Goal: Task Accomplishment & Management: Manage account settings

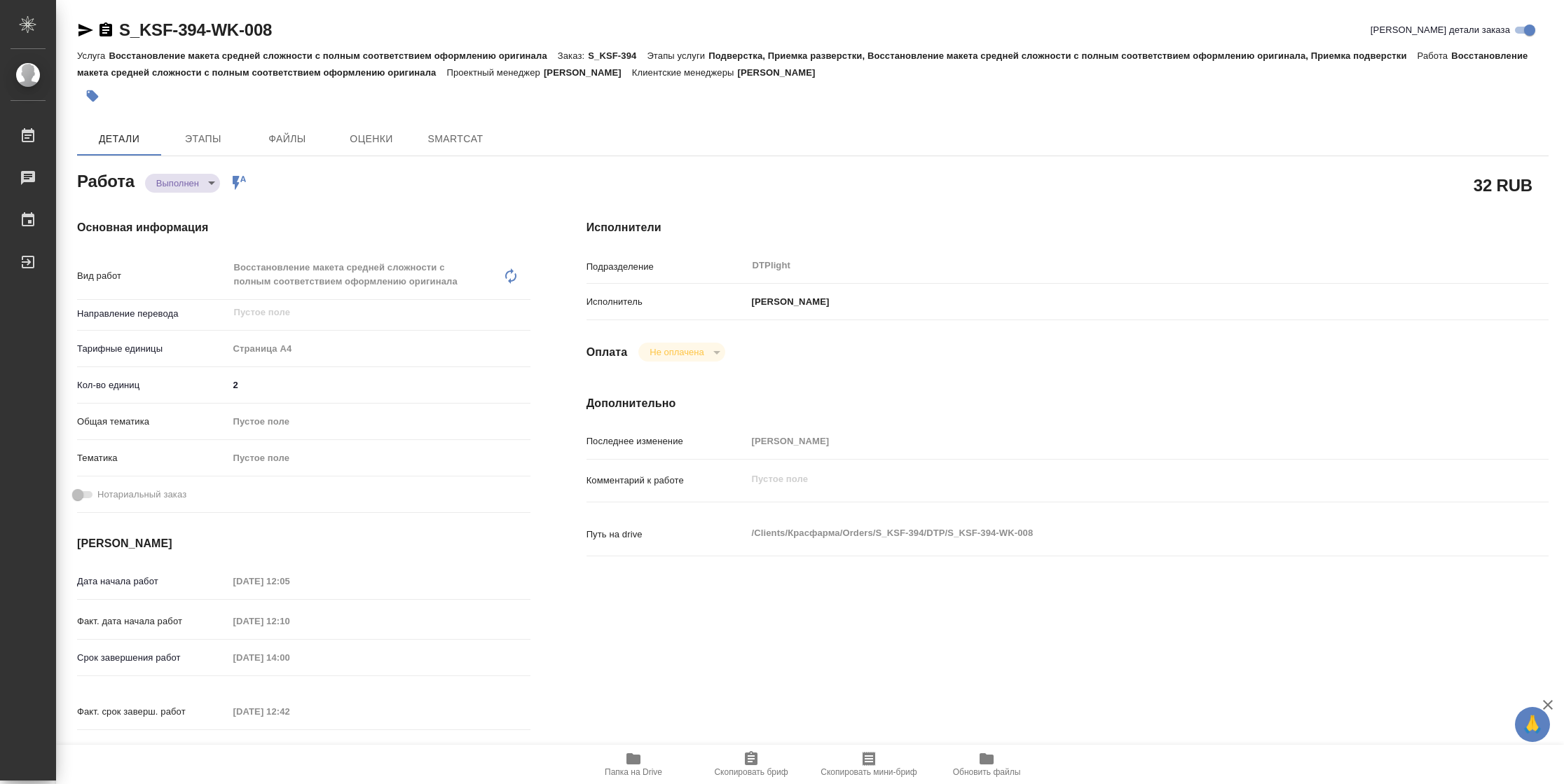
type textarea "x"
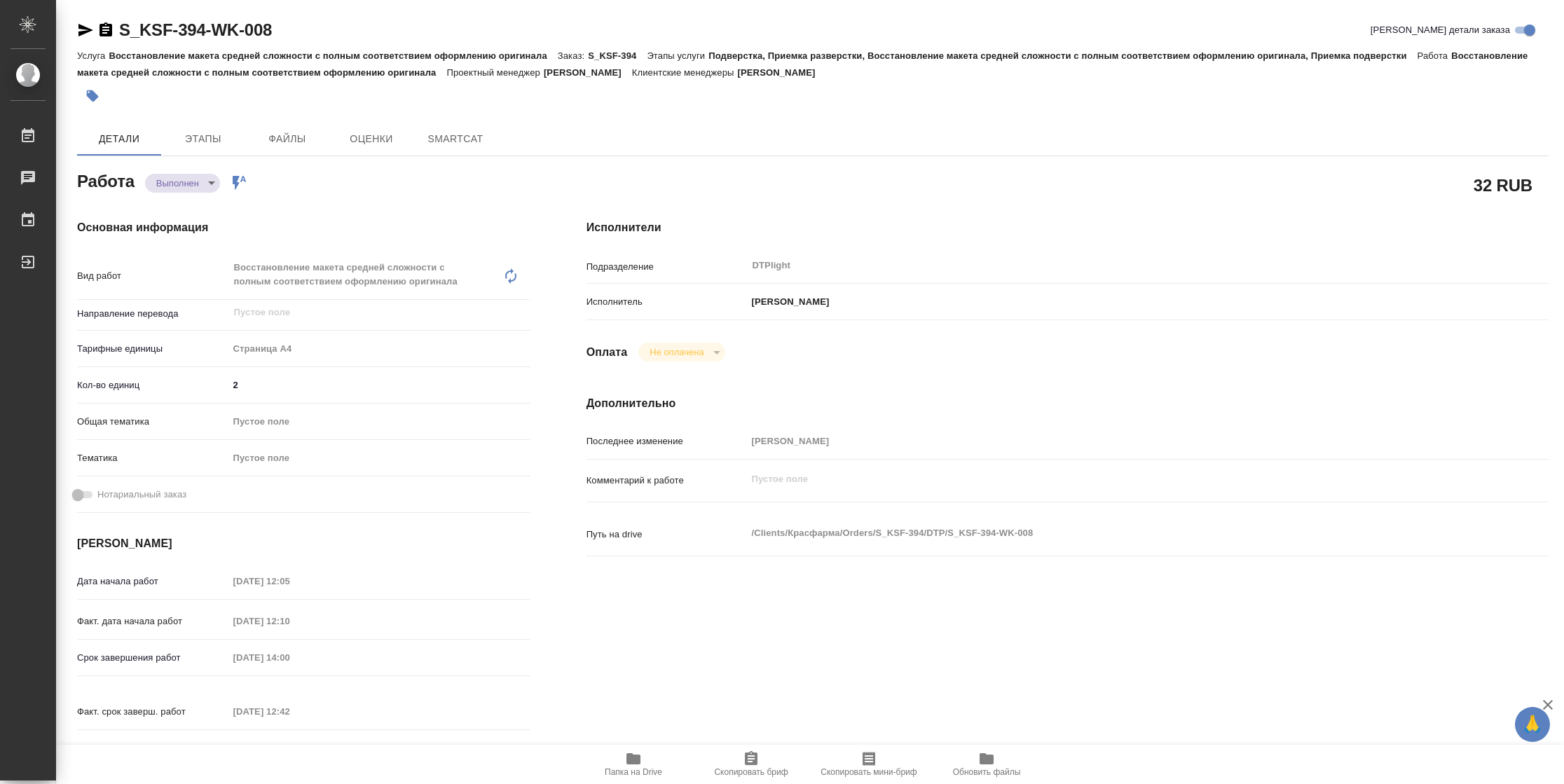
type textarea "x"
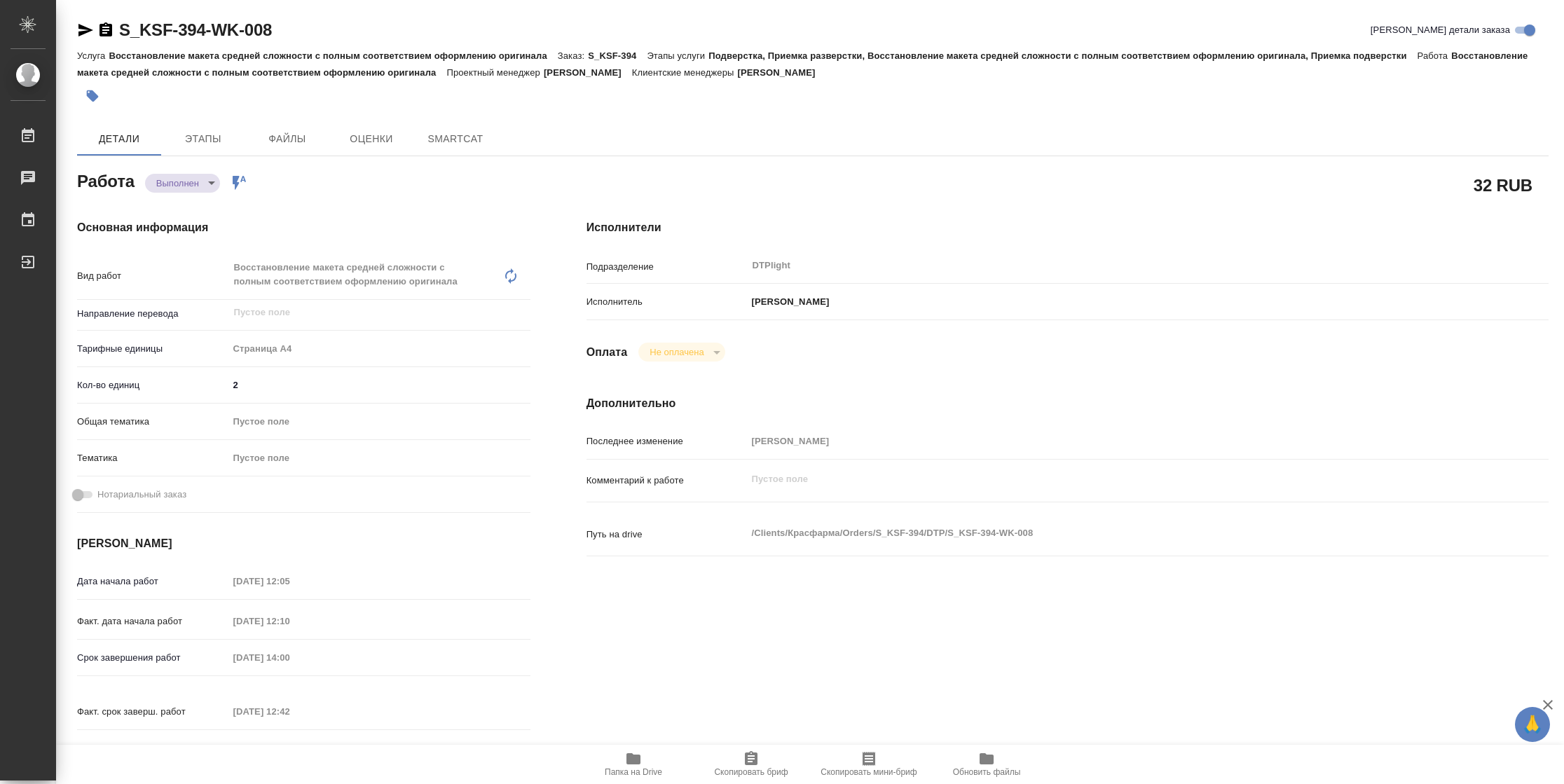
type textarea "x"
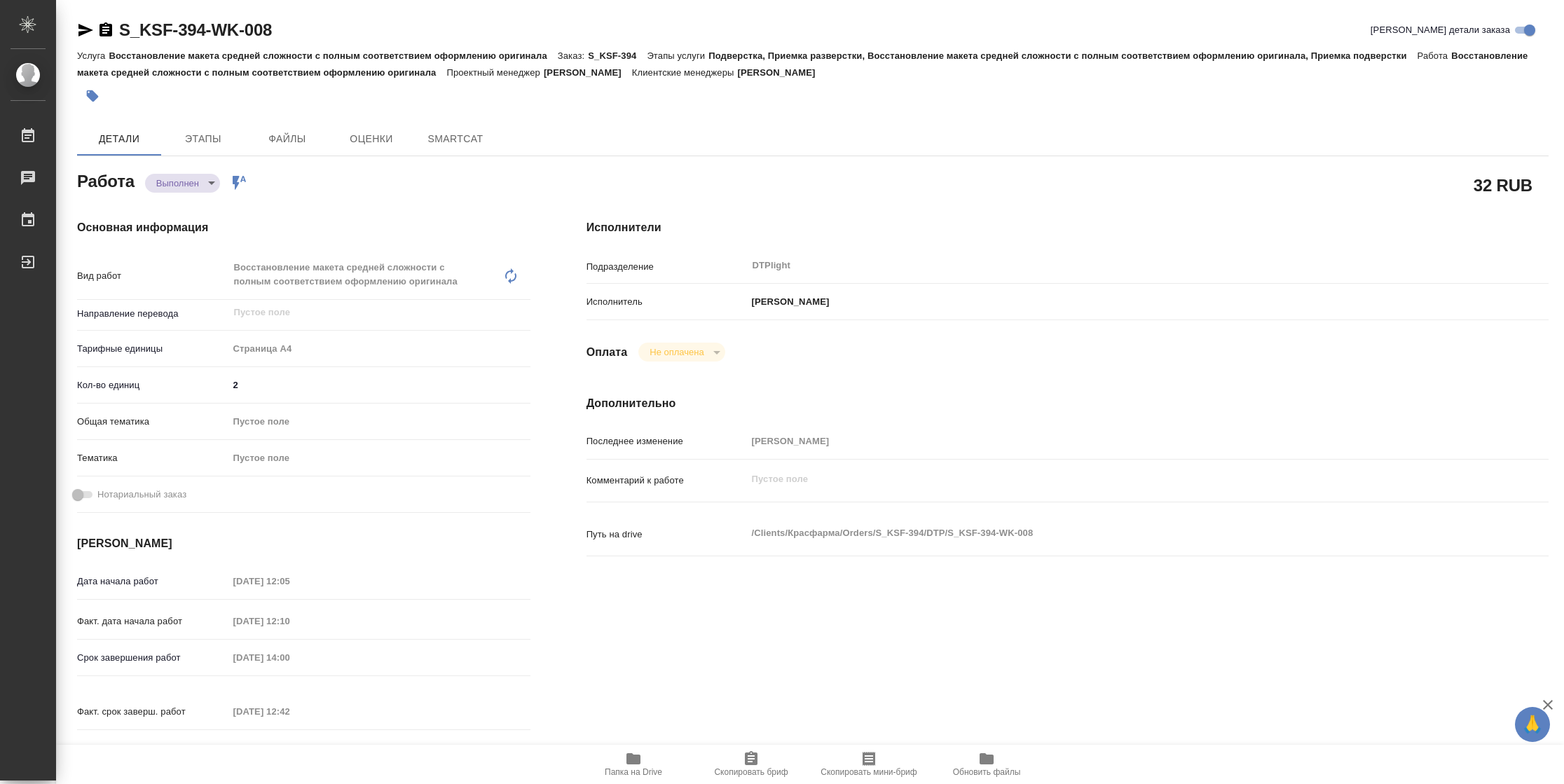
type textarea "x"
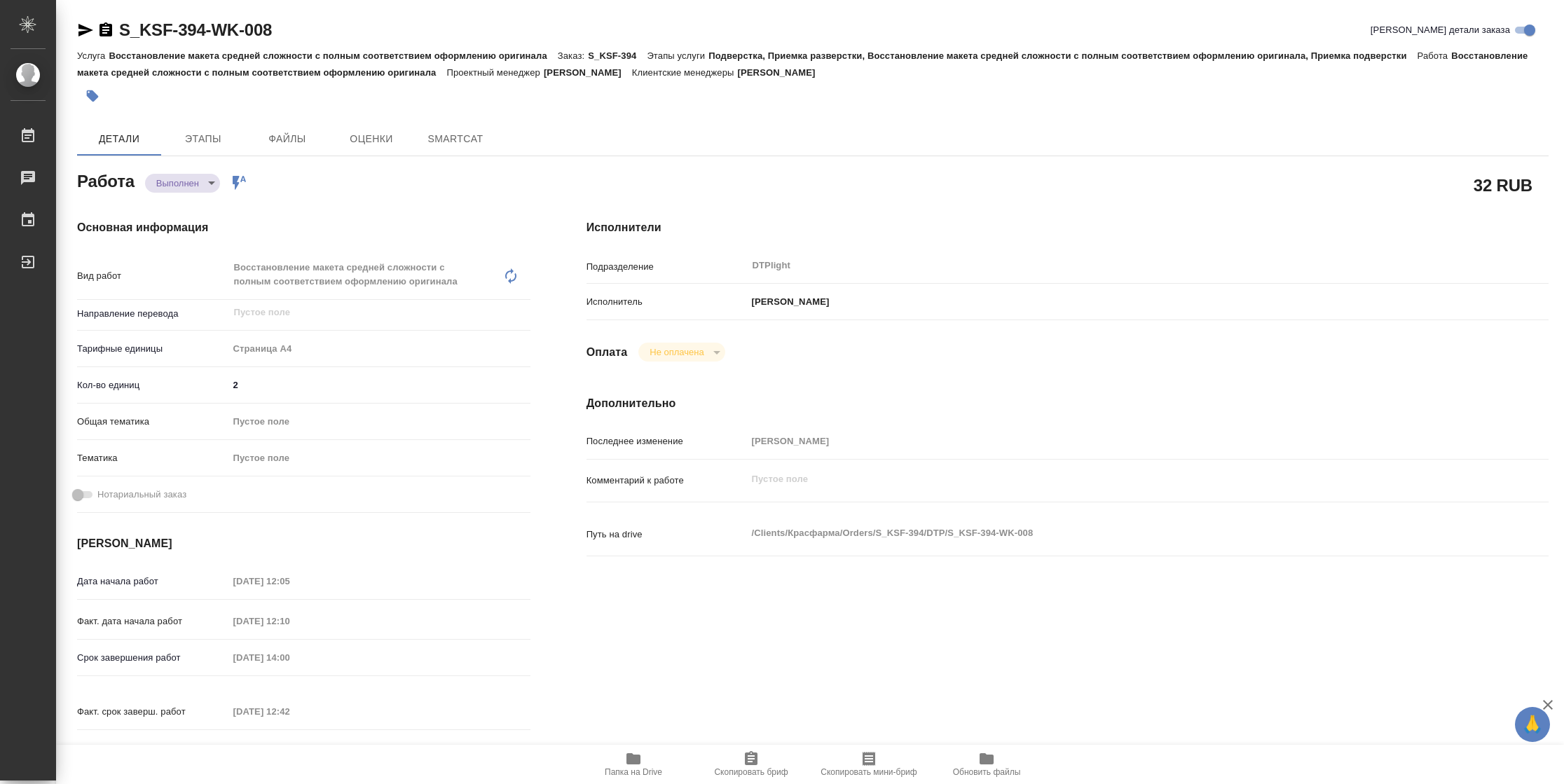
type textarea "x"
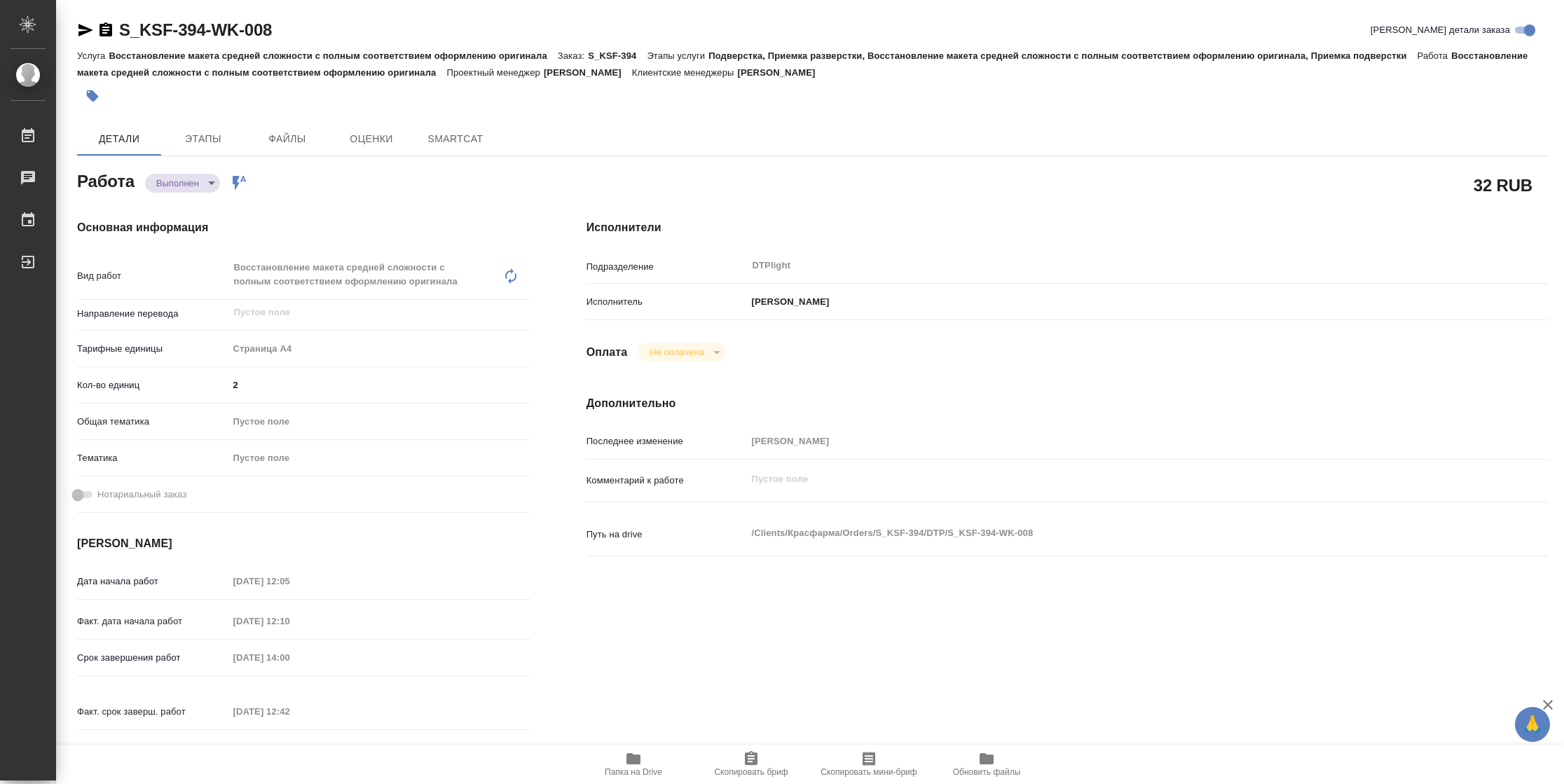
type textarea "x"
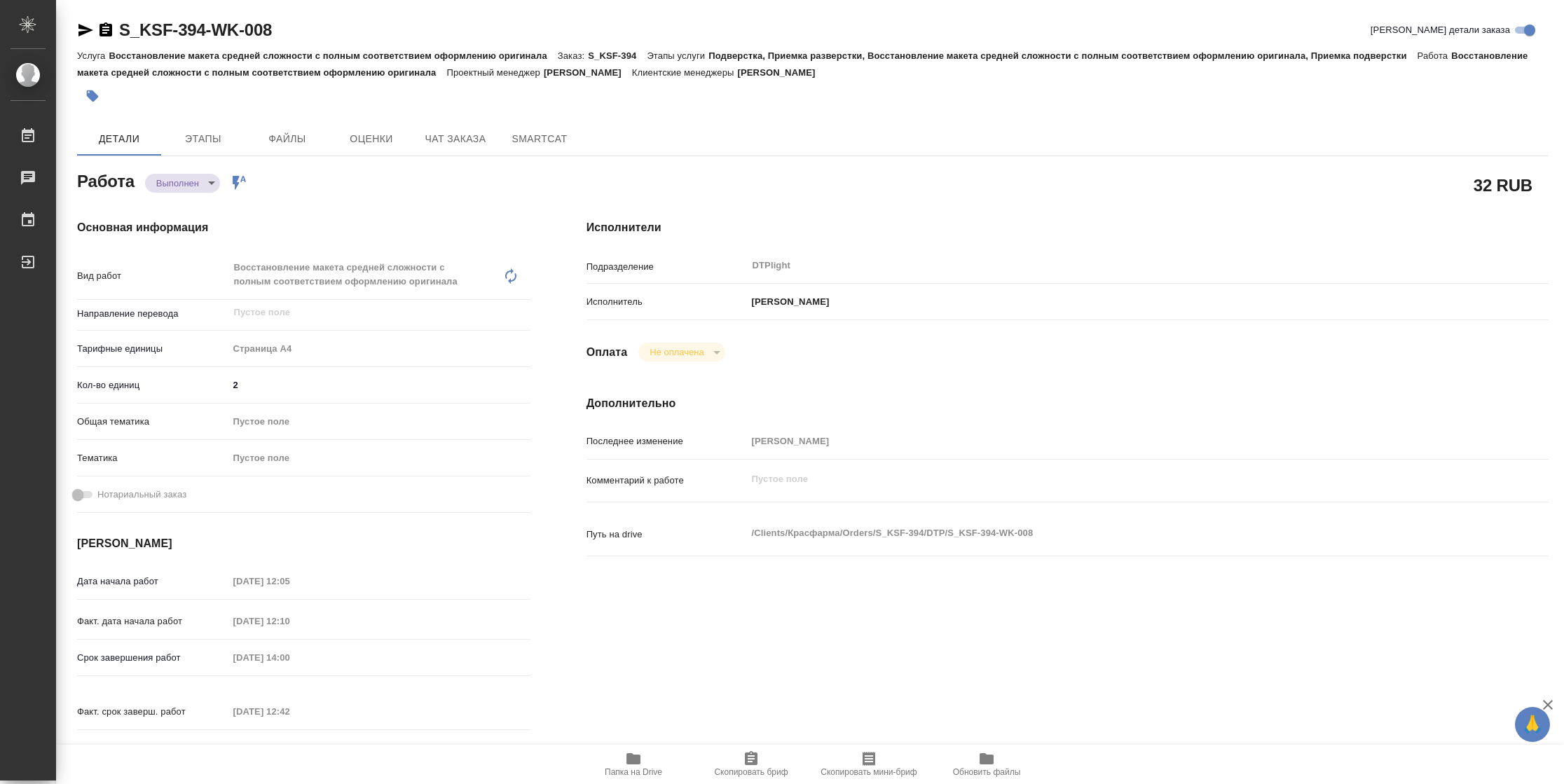
type textarea "x"
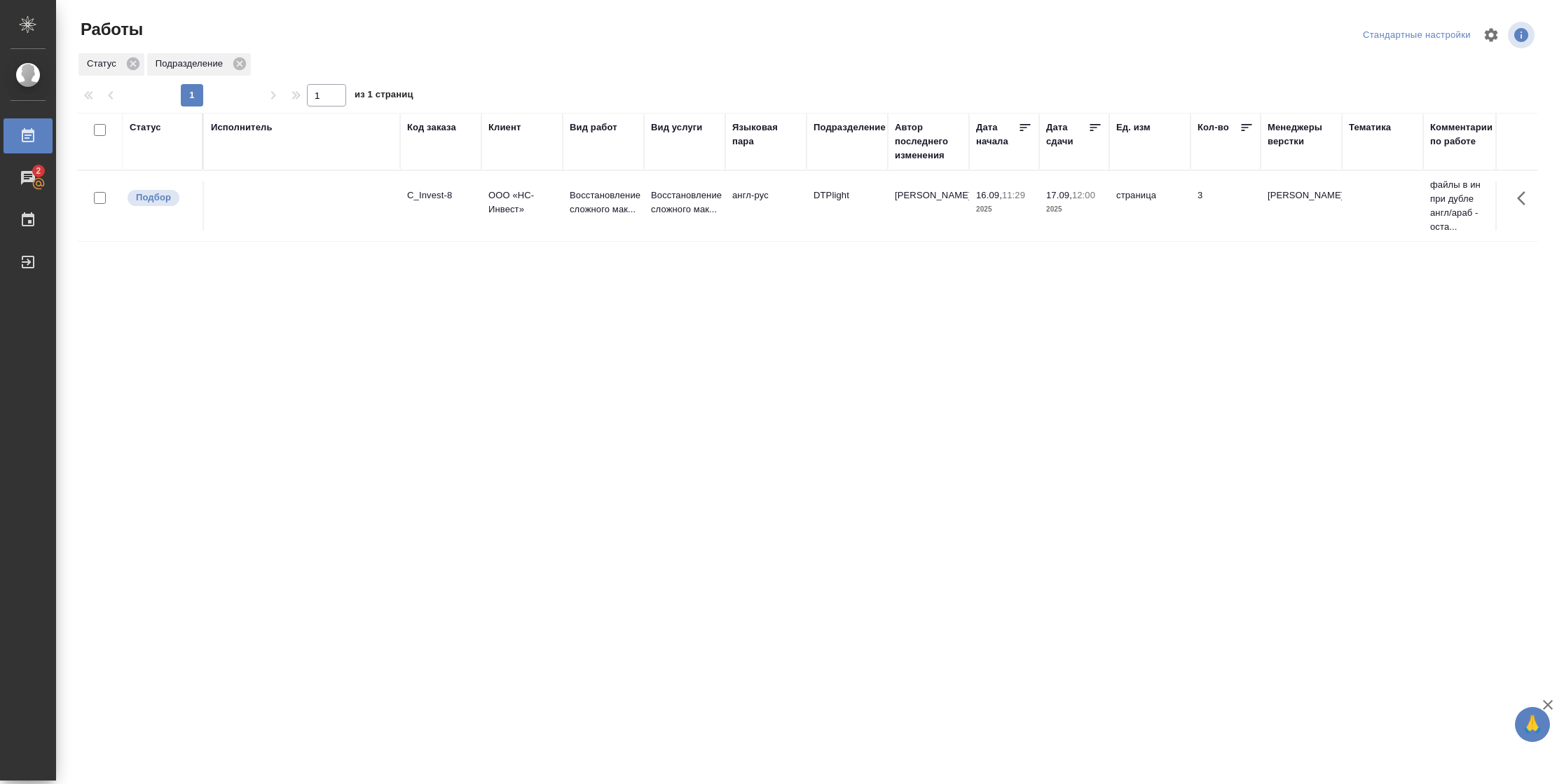
click at [151, 133] on div "Статус" at bounding box center [145, 127] width 32 height 14
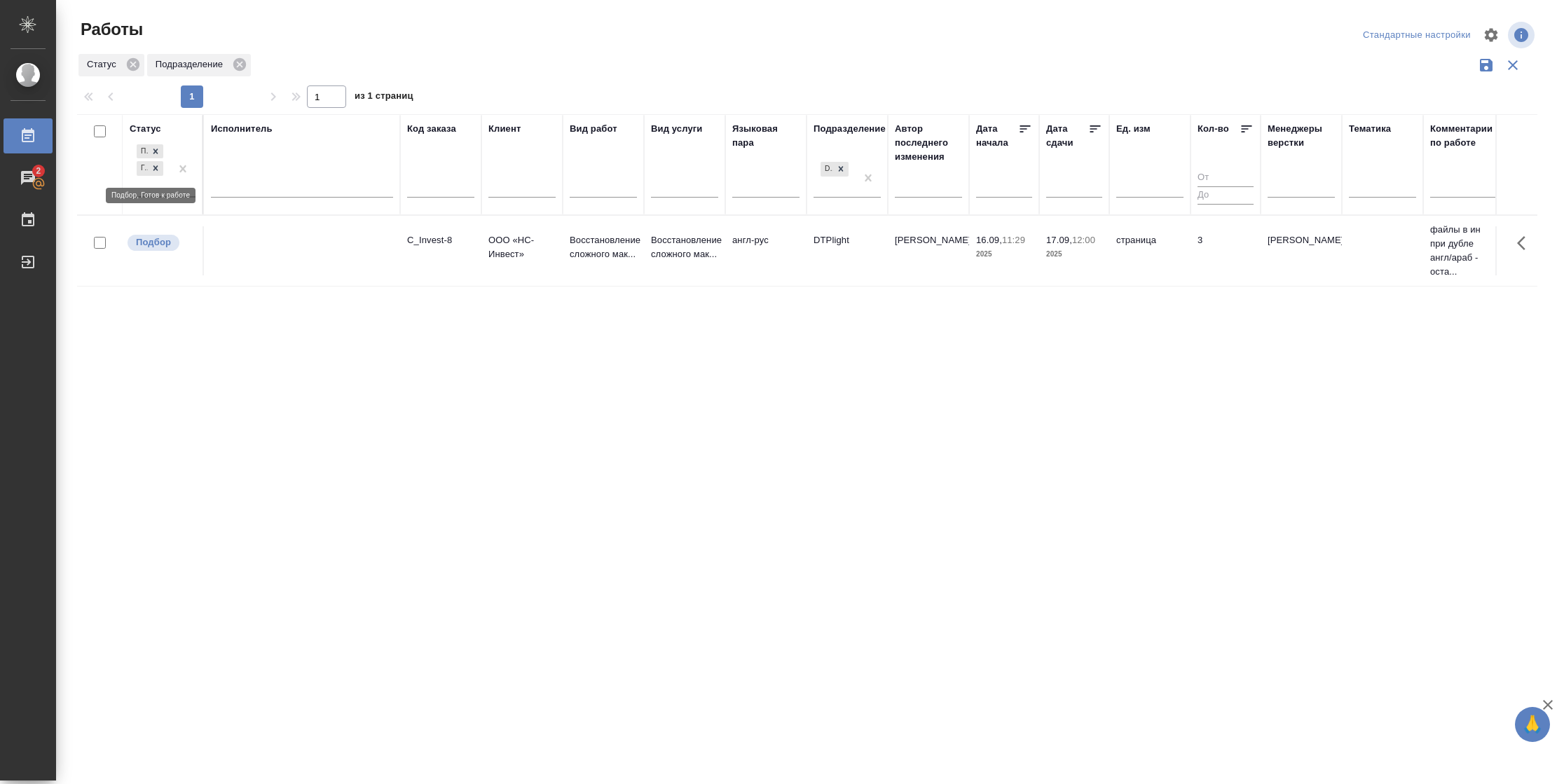
click at [155, 188] on div "Подбор Готов к работе" at bounding box center [150, 168] width 41 height 55
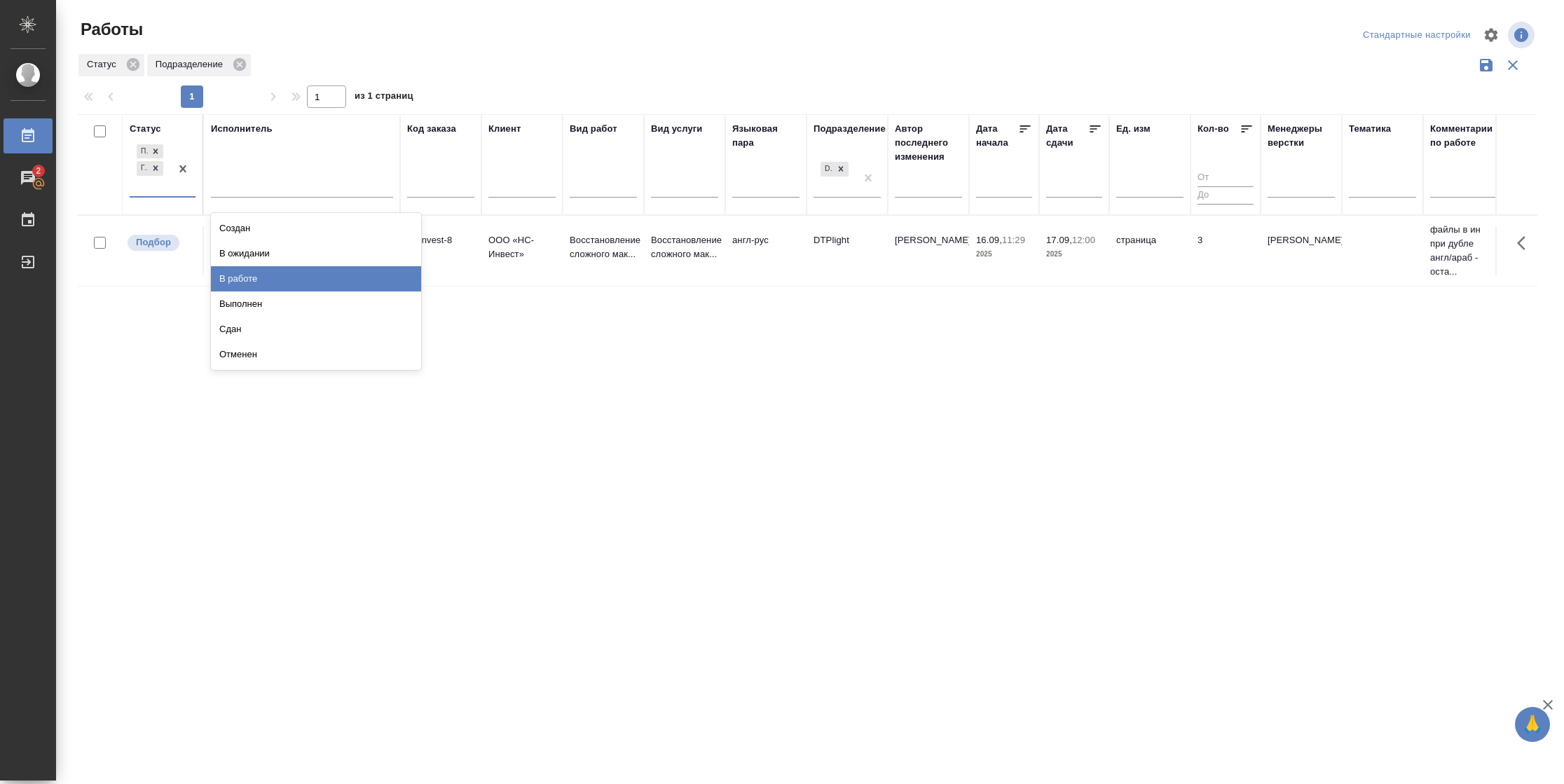
click at [255, 281] on div "В работе" at bounding box center [316, 279] width 210 height 25
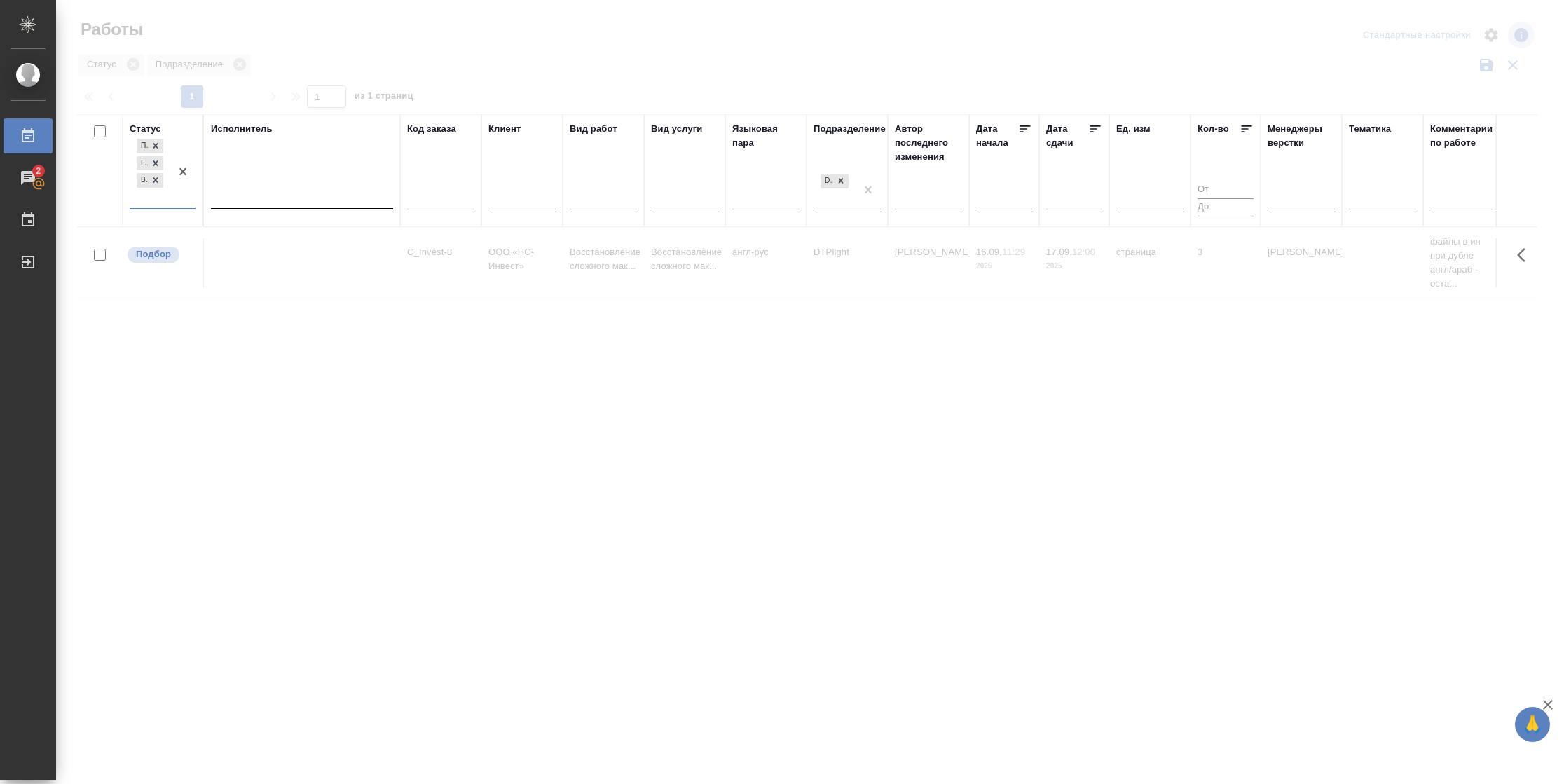
click at [276, 202] on div at bounding box center [302, 195] width 182 height 20
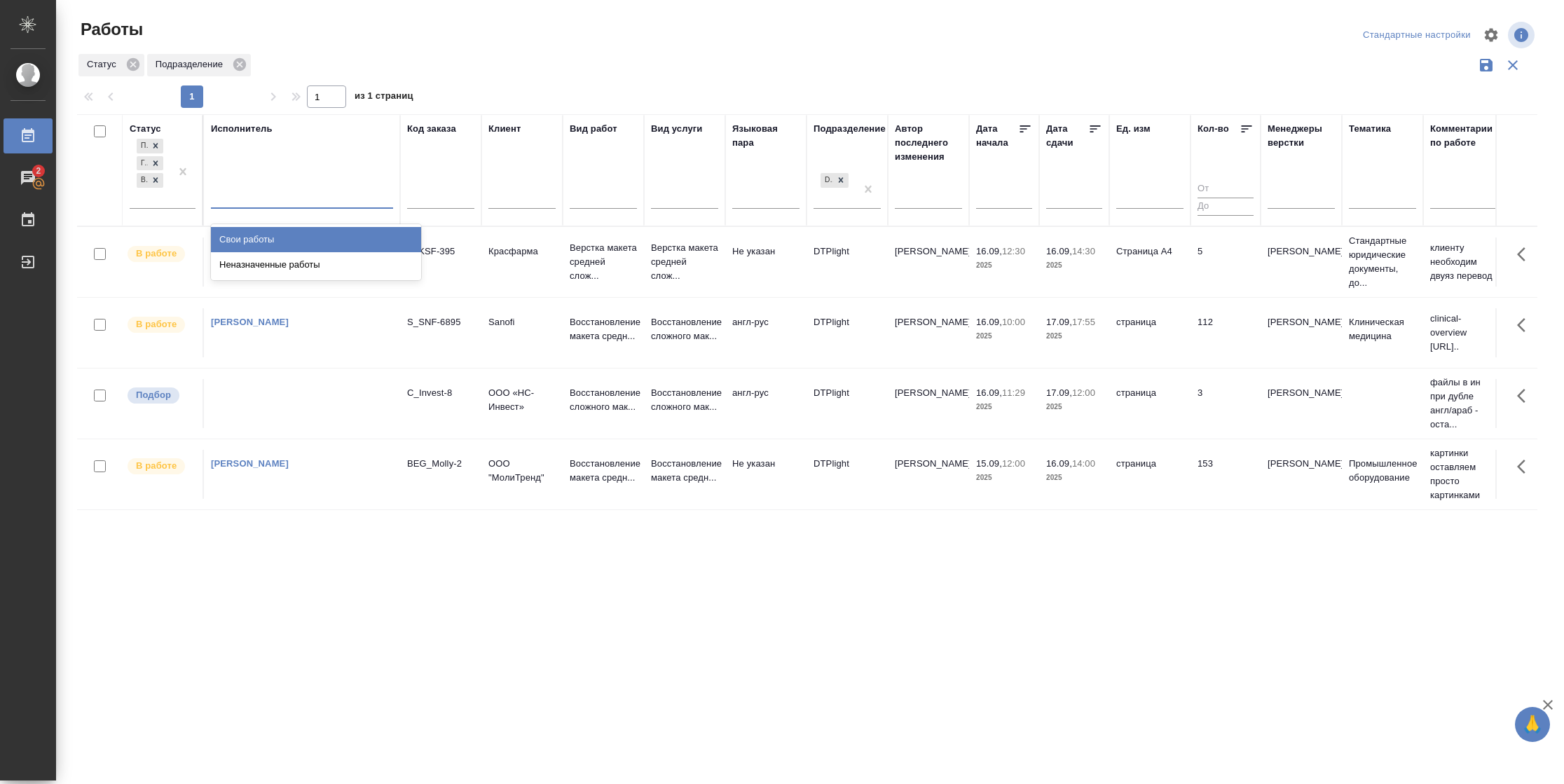
click at [270, 245] on div "Свои работы" at bounding box center [316, 239] width 210 height 25
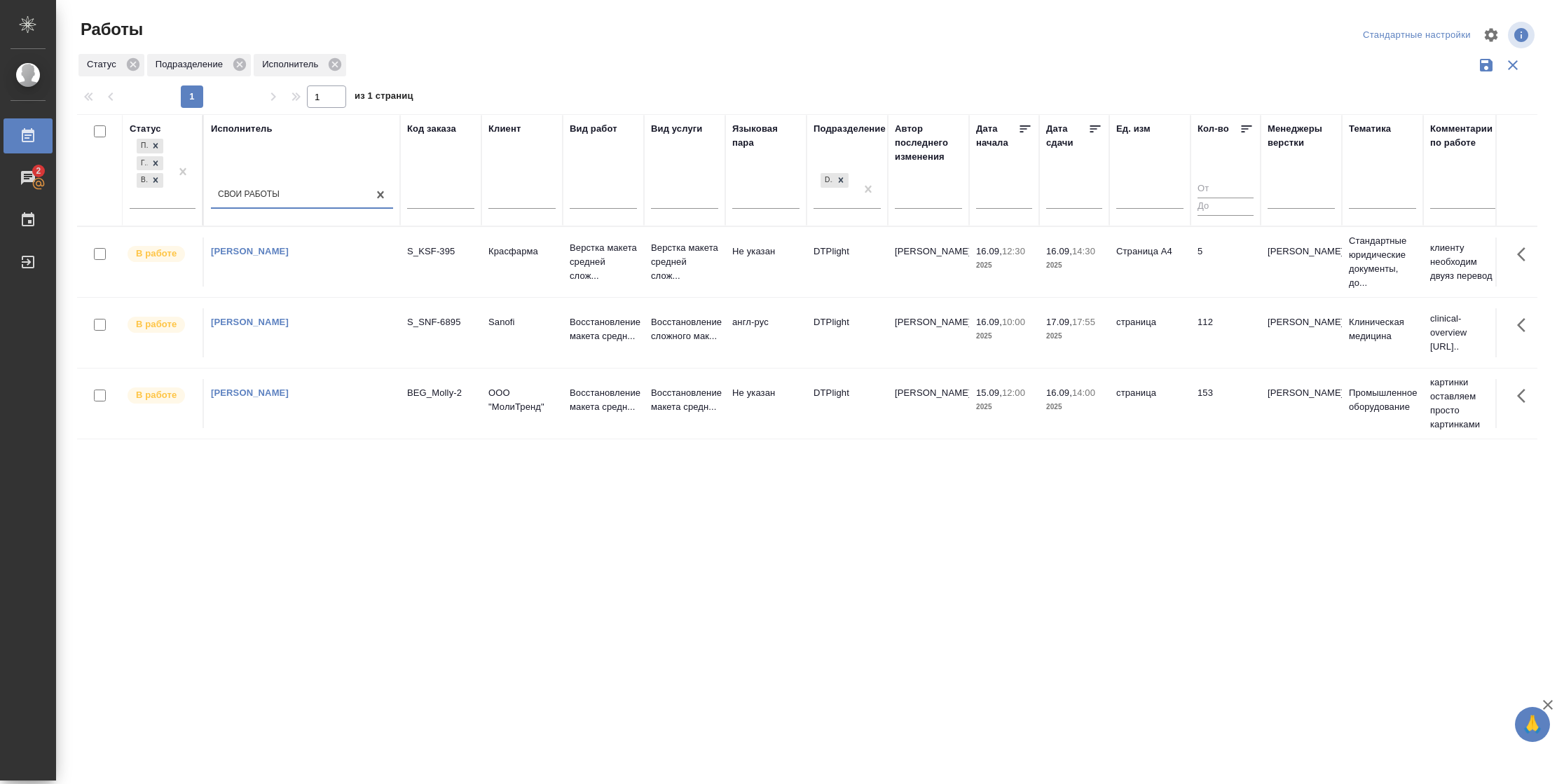
click at [1223, 276] on td "5" at bounding box center [1226, 261] width 70 height 49
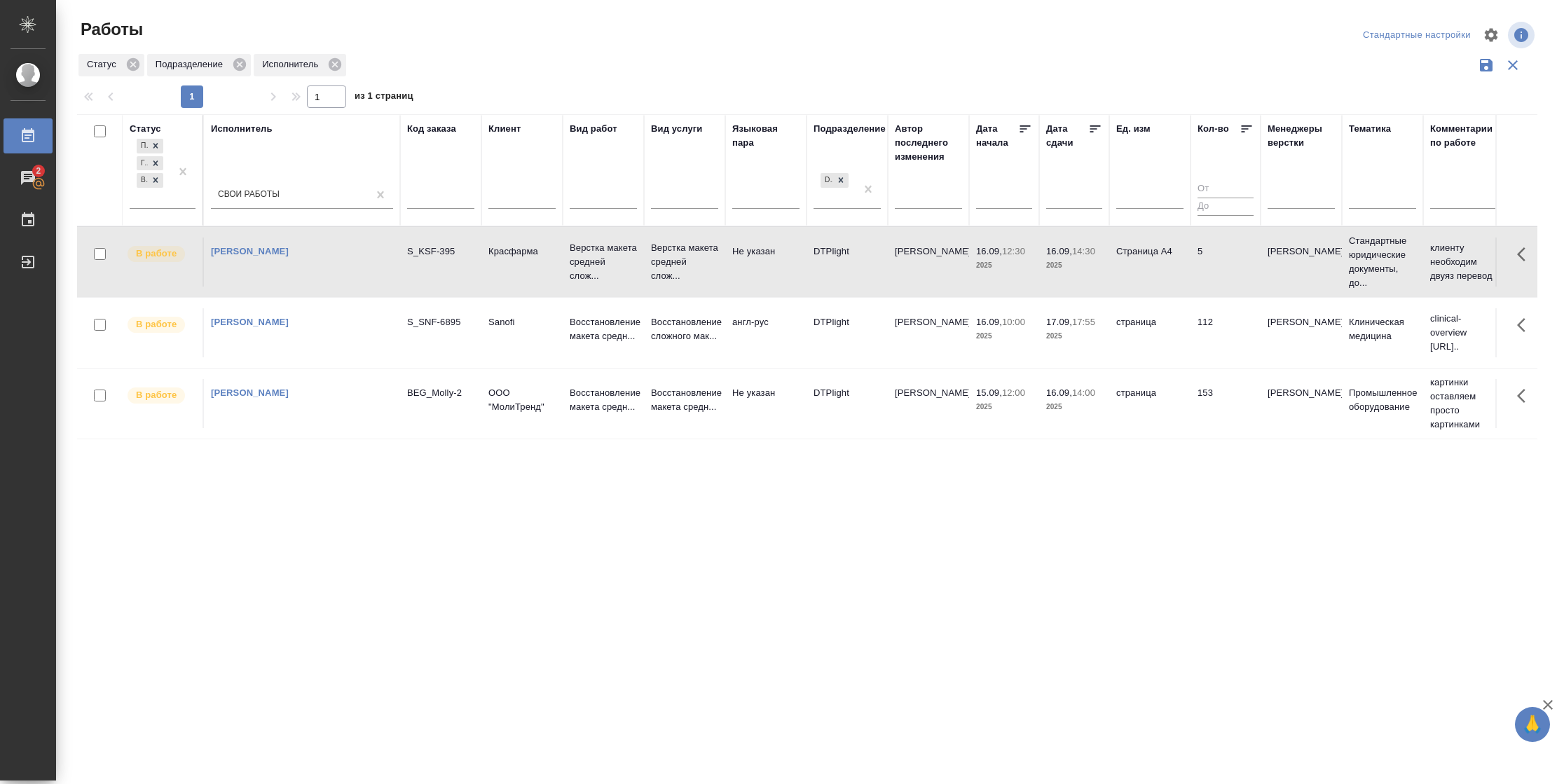
click at [1223, 276] on td "5" at bounding box center [1226, 261] width 70 height 49
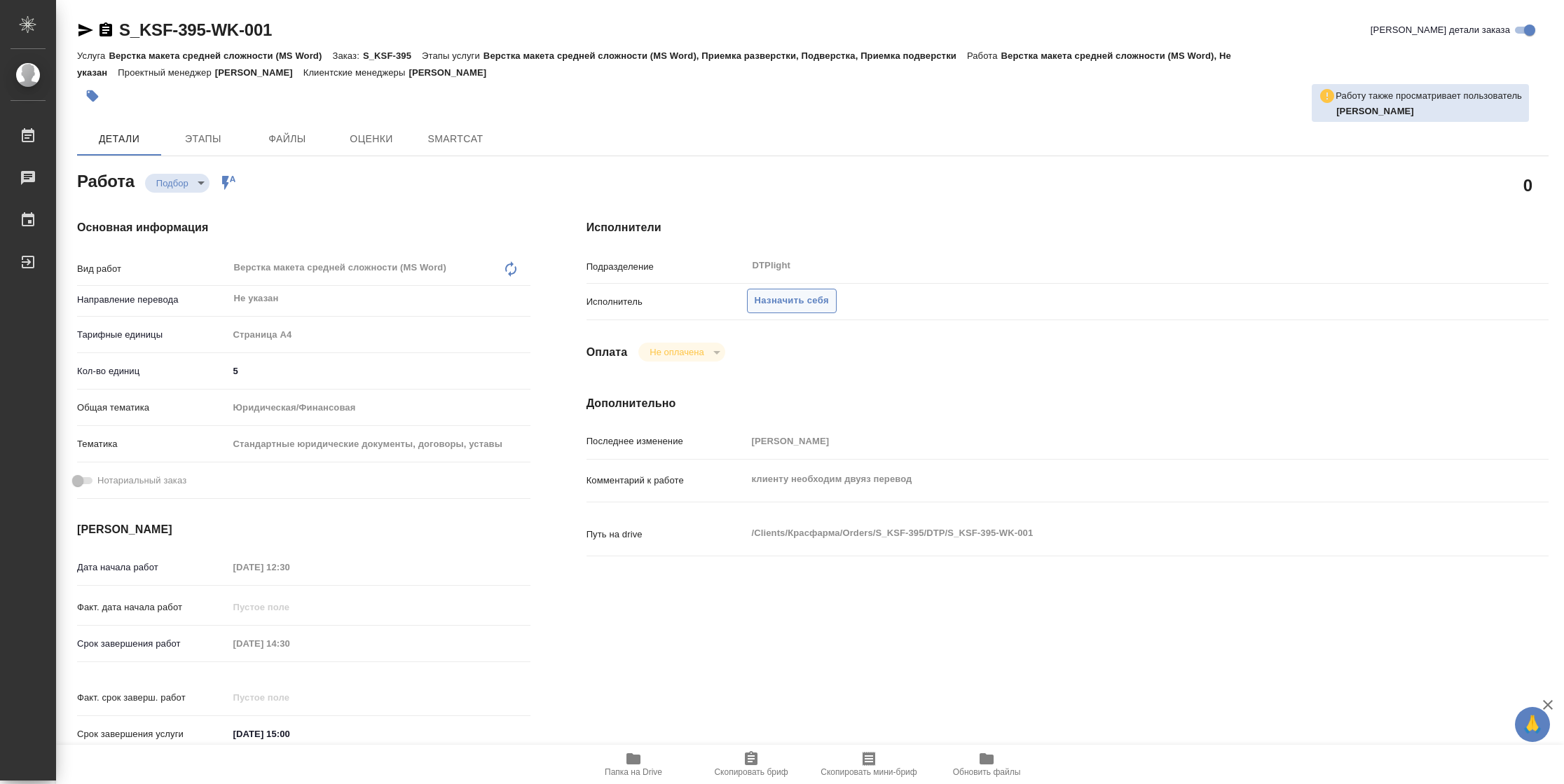
type textarea "x"
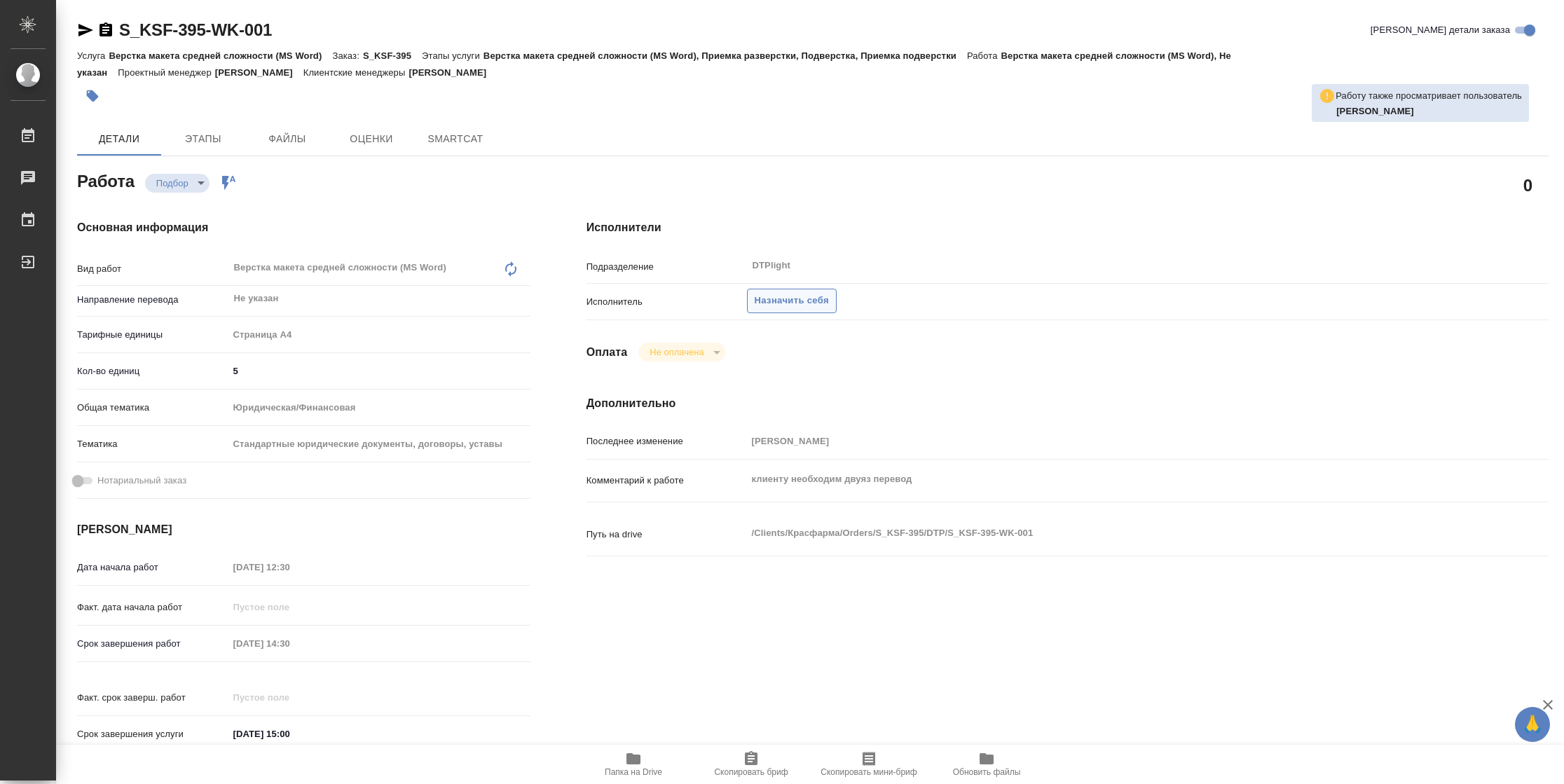
type textarea "x"
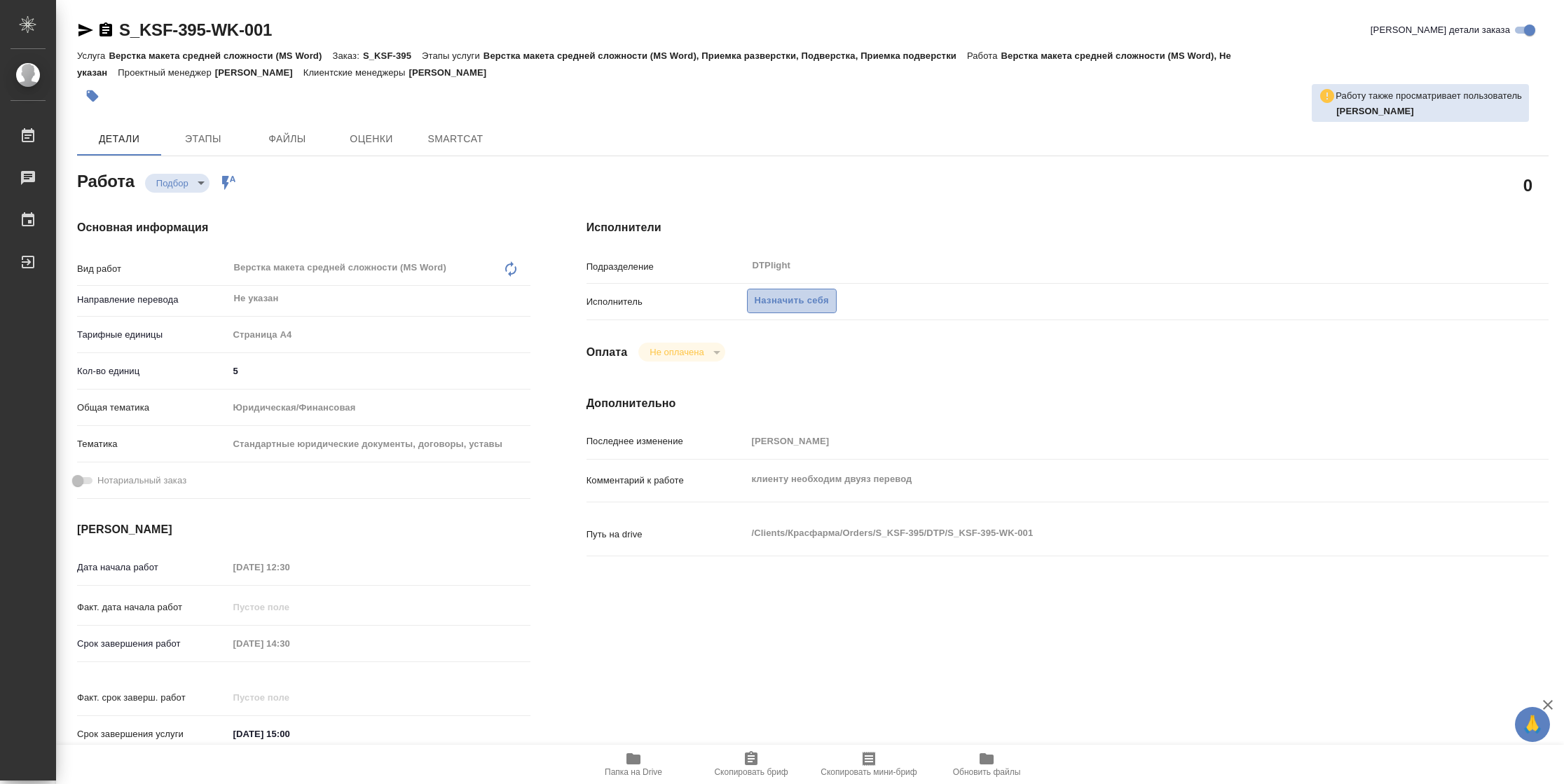
click at [813, 300] on span "Назначить себя" at bounding box center [792, 300] width 74 height 16
type textarea "x"
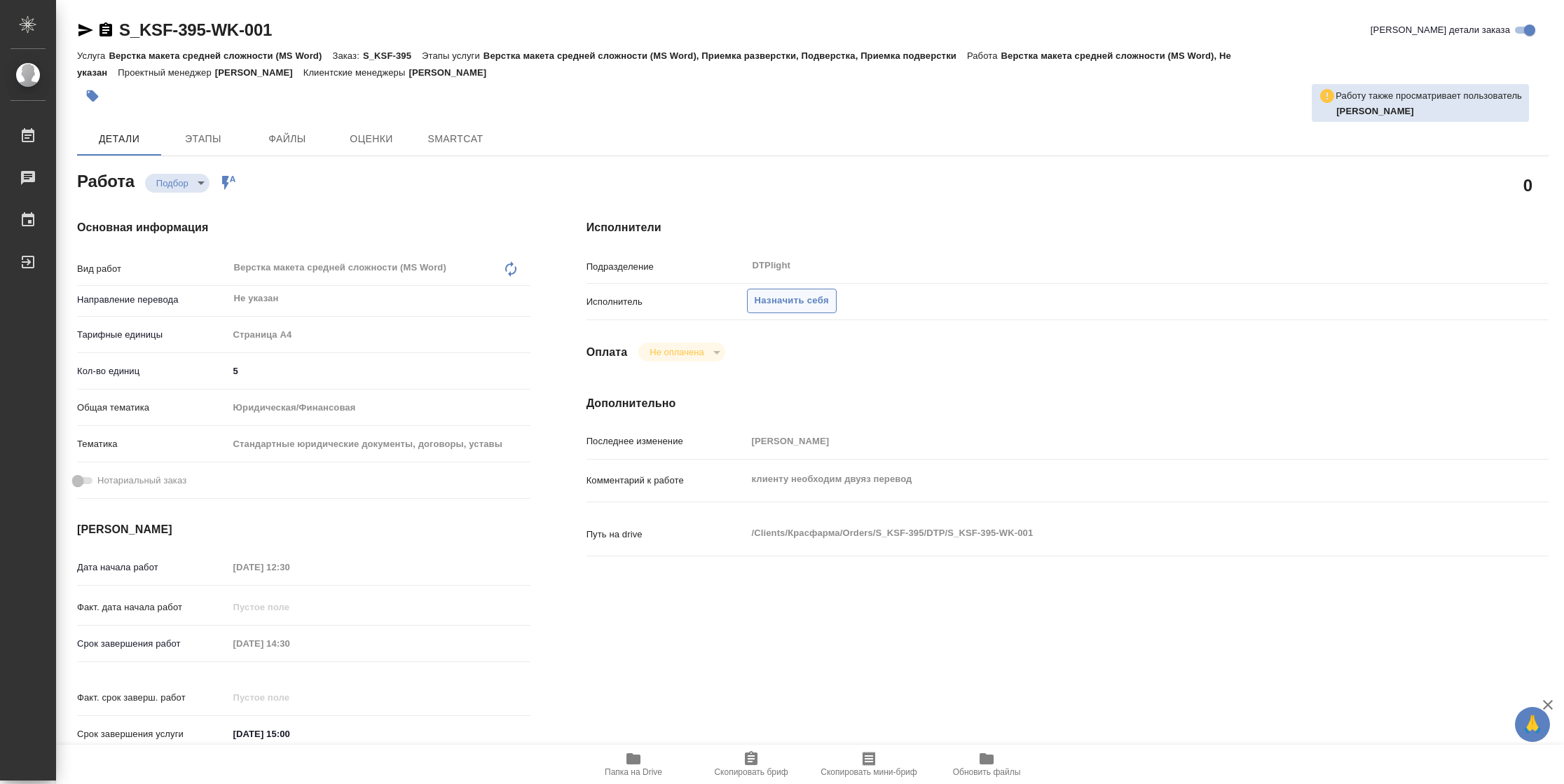
type textarea "x"
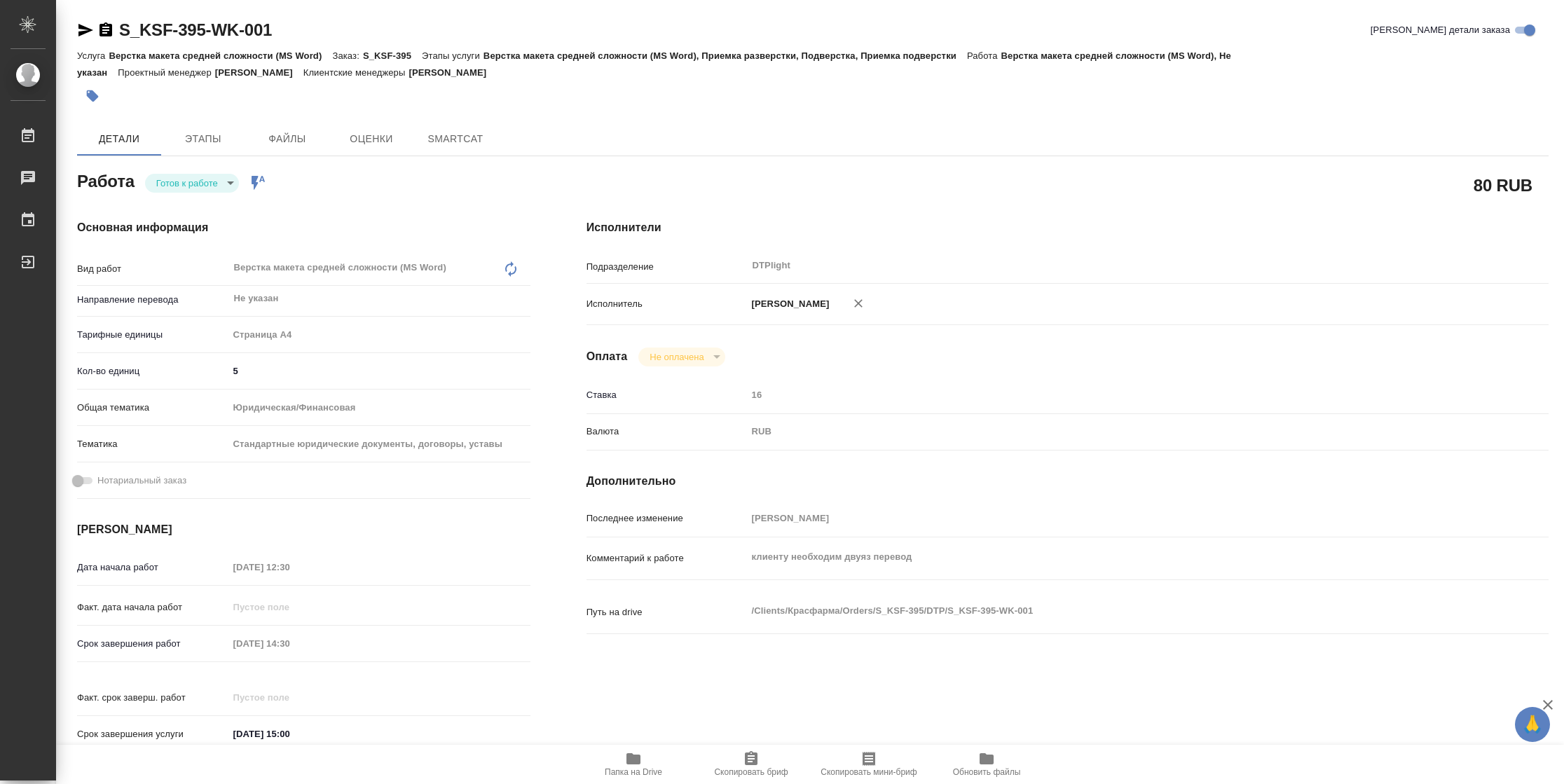
type textarea "x"
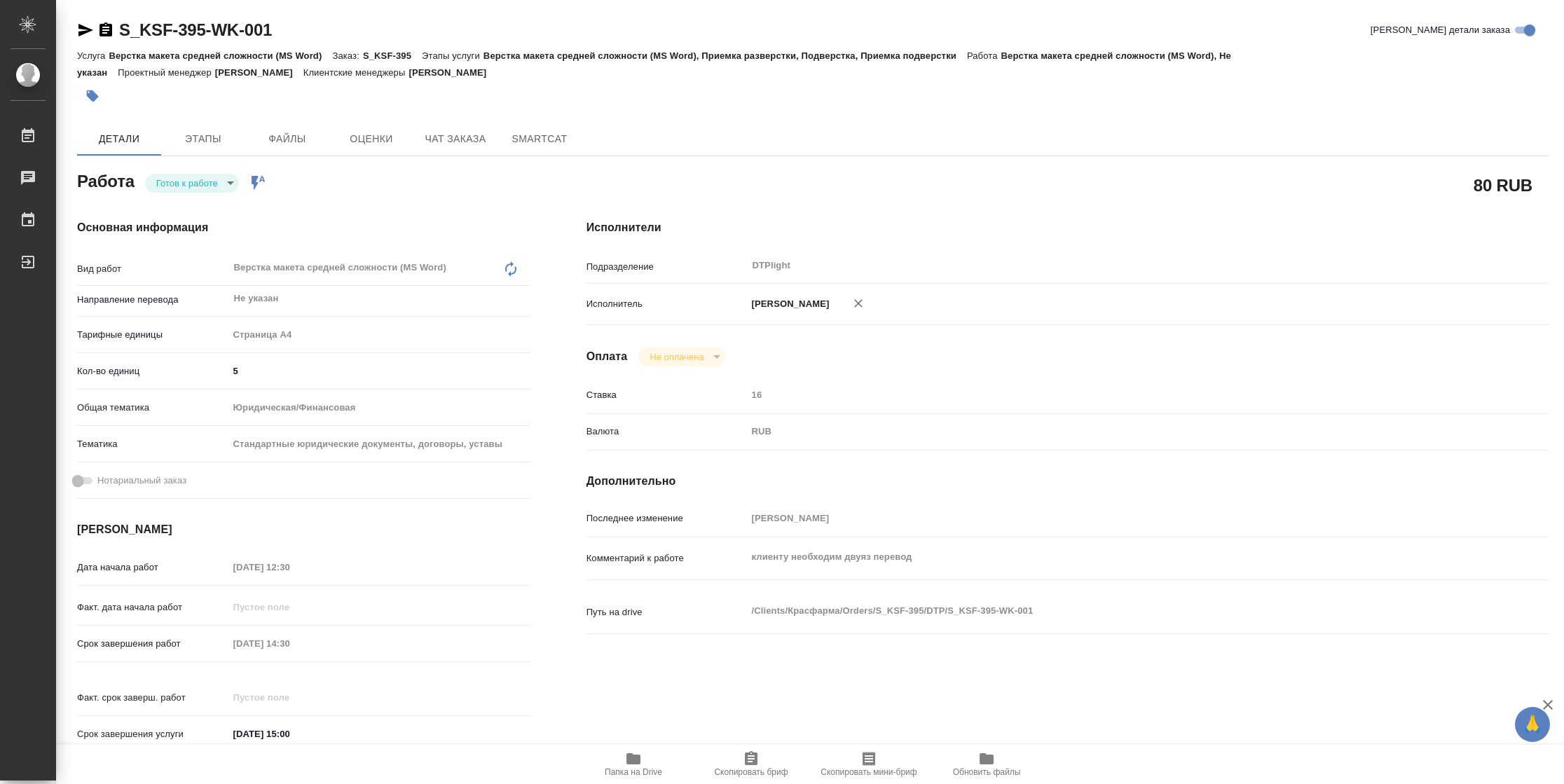
type textarea "x"
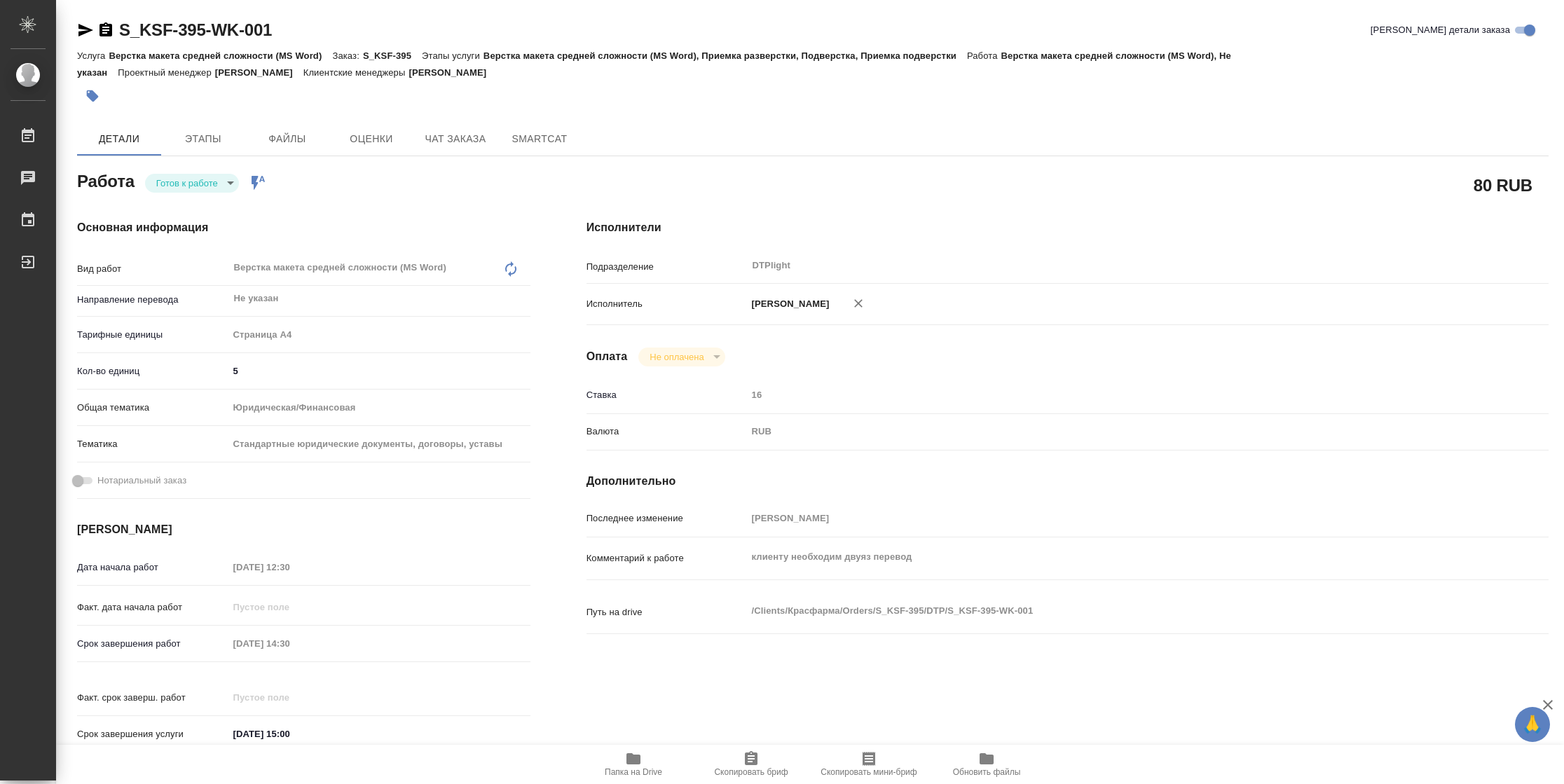
click at [183, 186] on body "🙏 .cls-1 fill:#fff; AWATERA [PERSON_NAME] Чаты График Выйти S_KSF-395-WK-001 Кр…" at bounding box center [782, 392] width 1564 height 784
click at [183, 186] on button "В работе" at bounding box center [179, 183] width 46 height 15
type textarea "x"
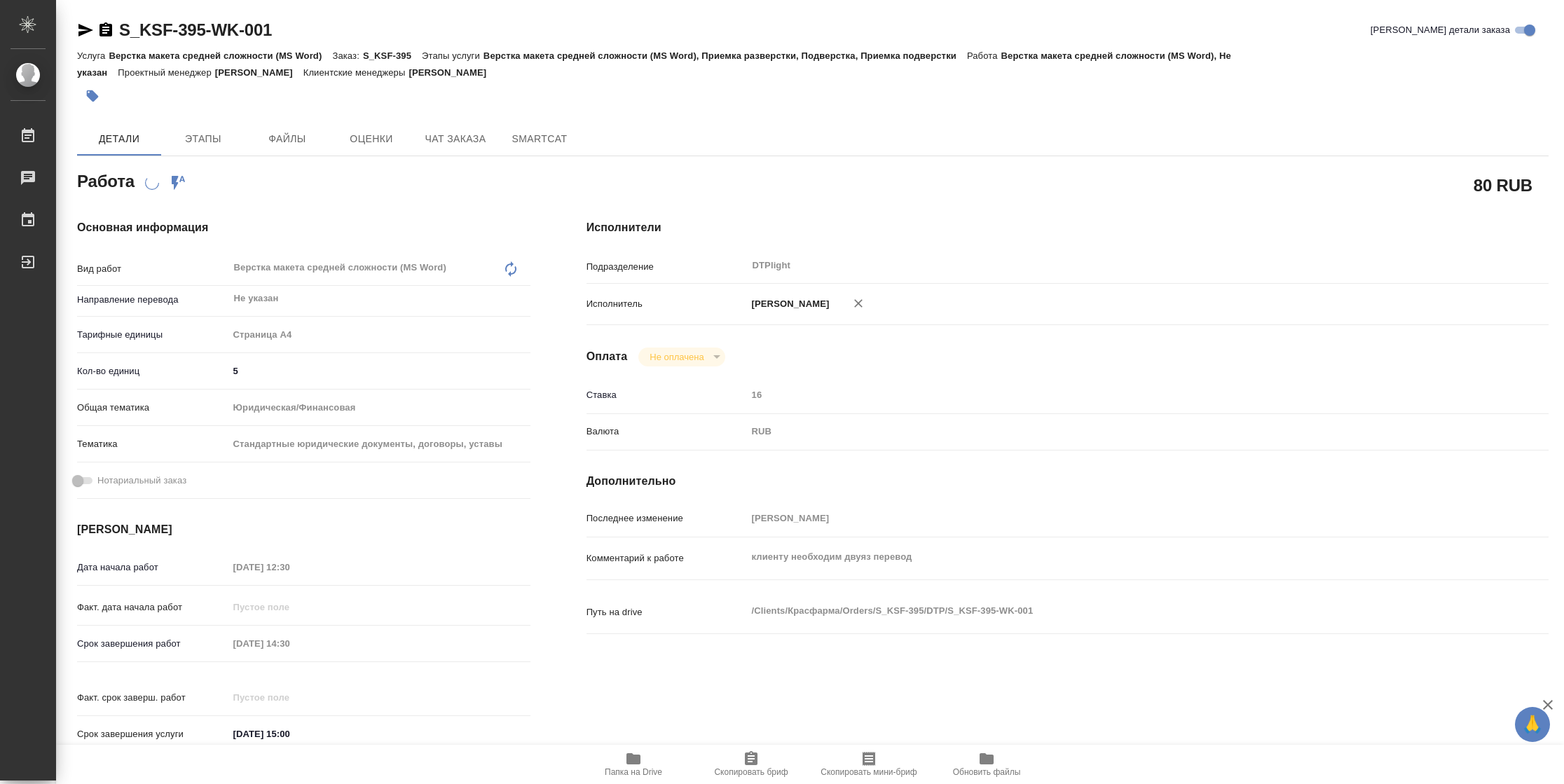
type textarea "x"
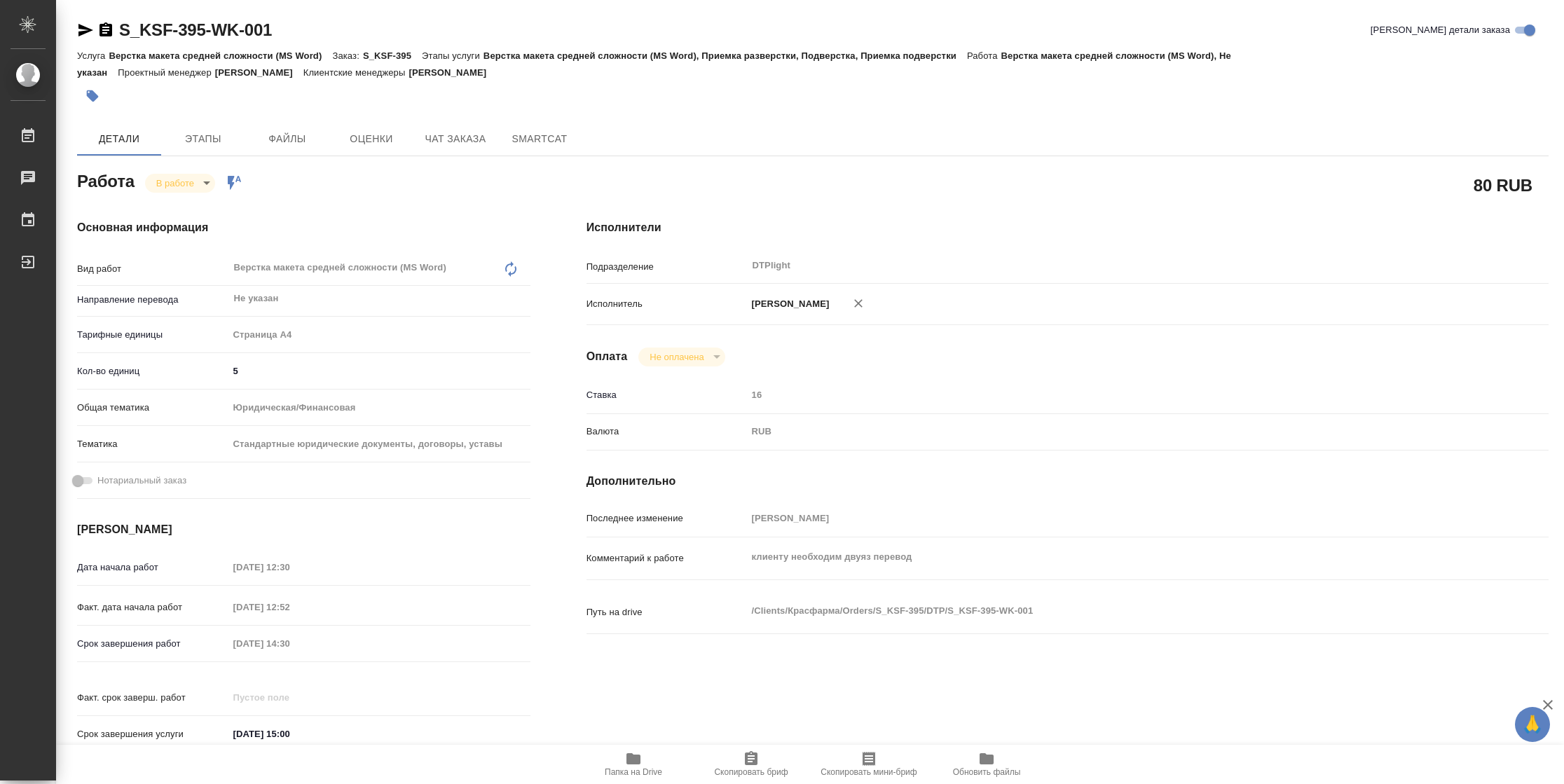
type textarea "x"
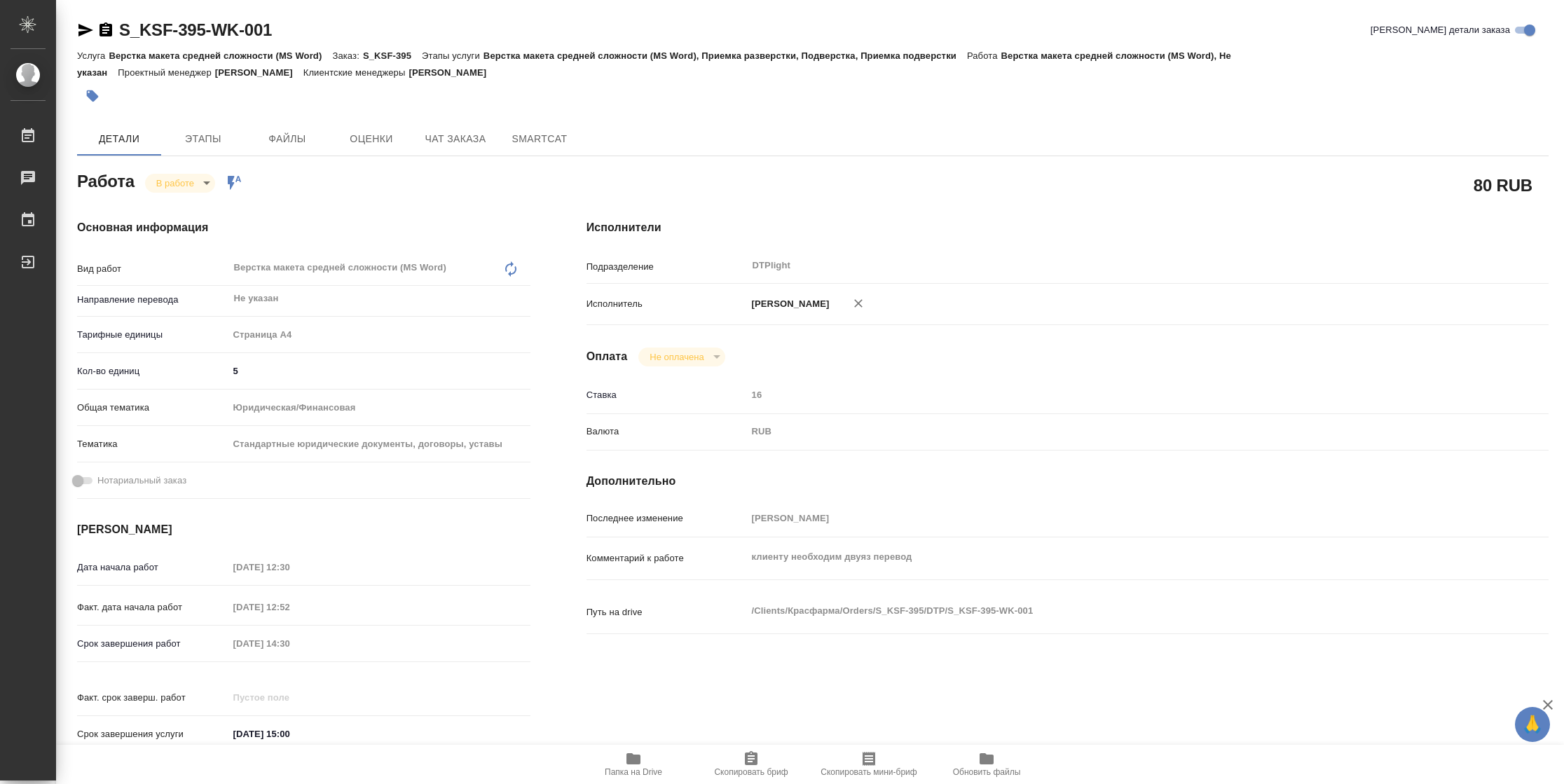
type textarea "x"
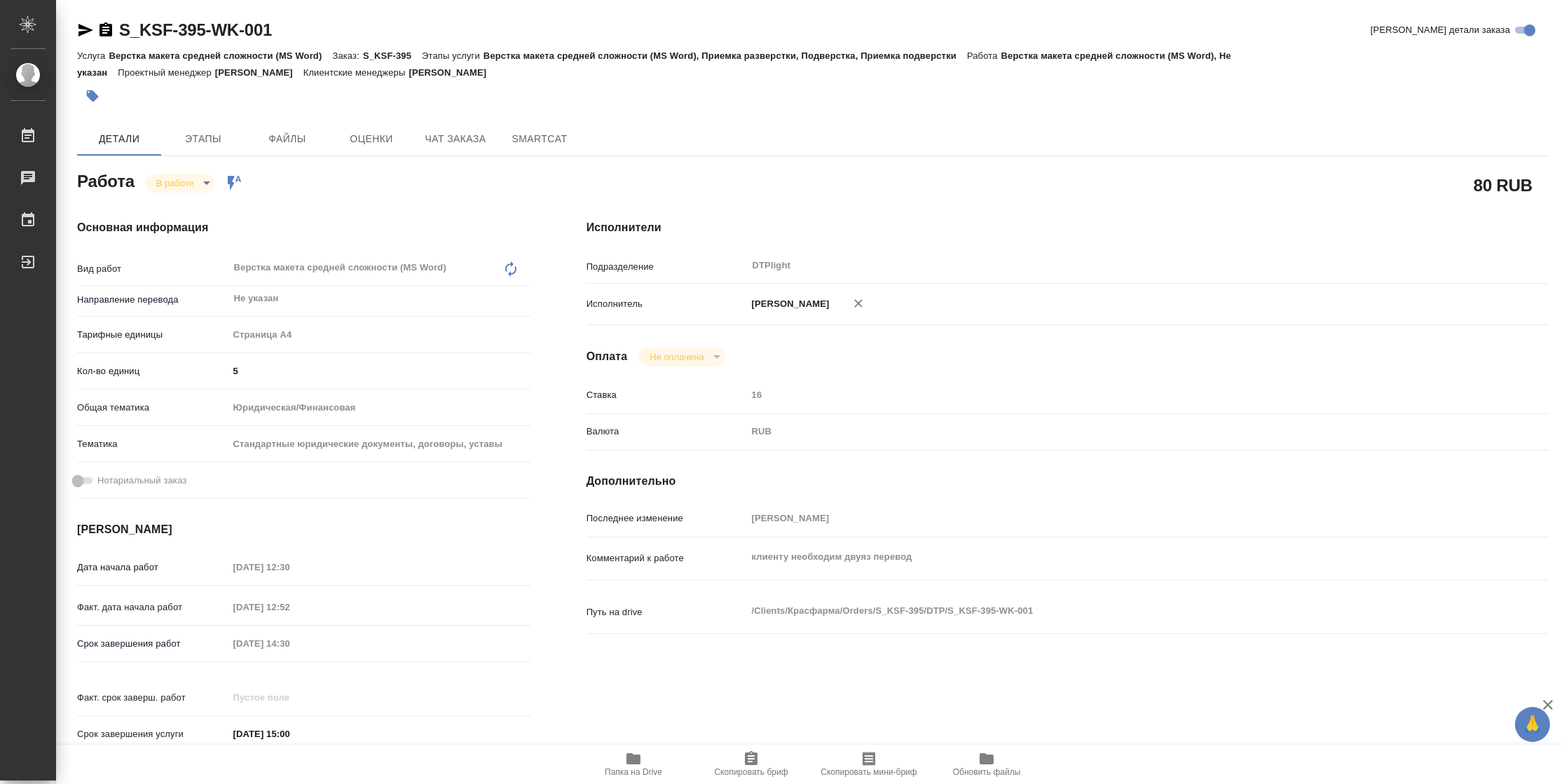
type textarea "x"
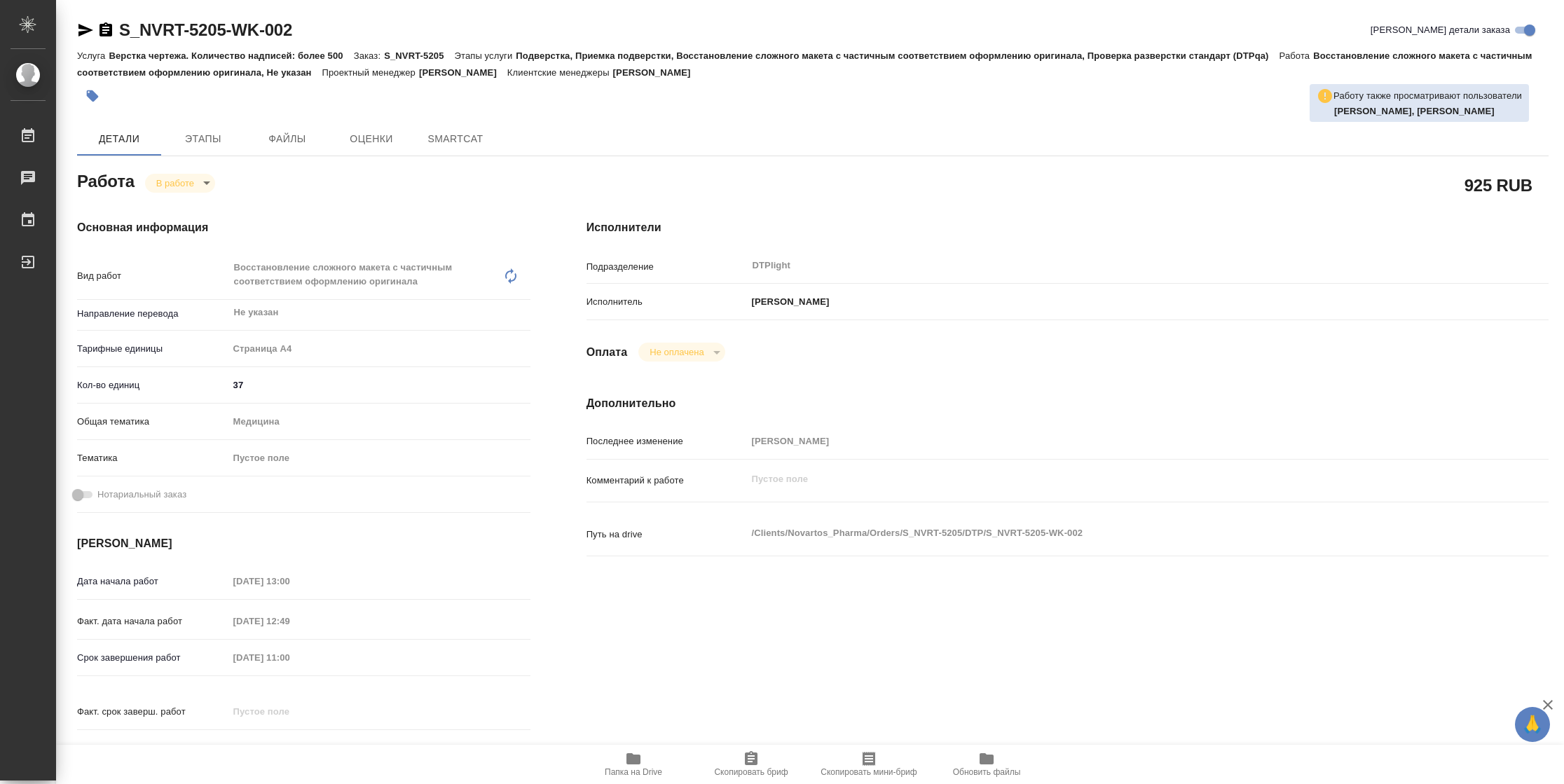
type textarea "x"
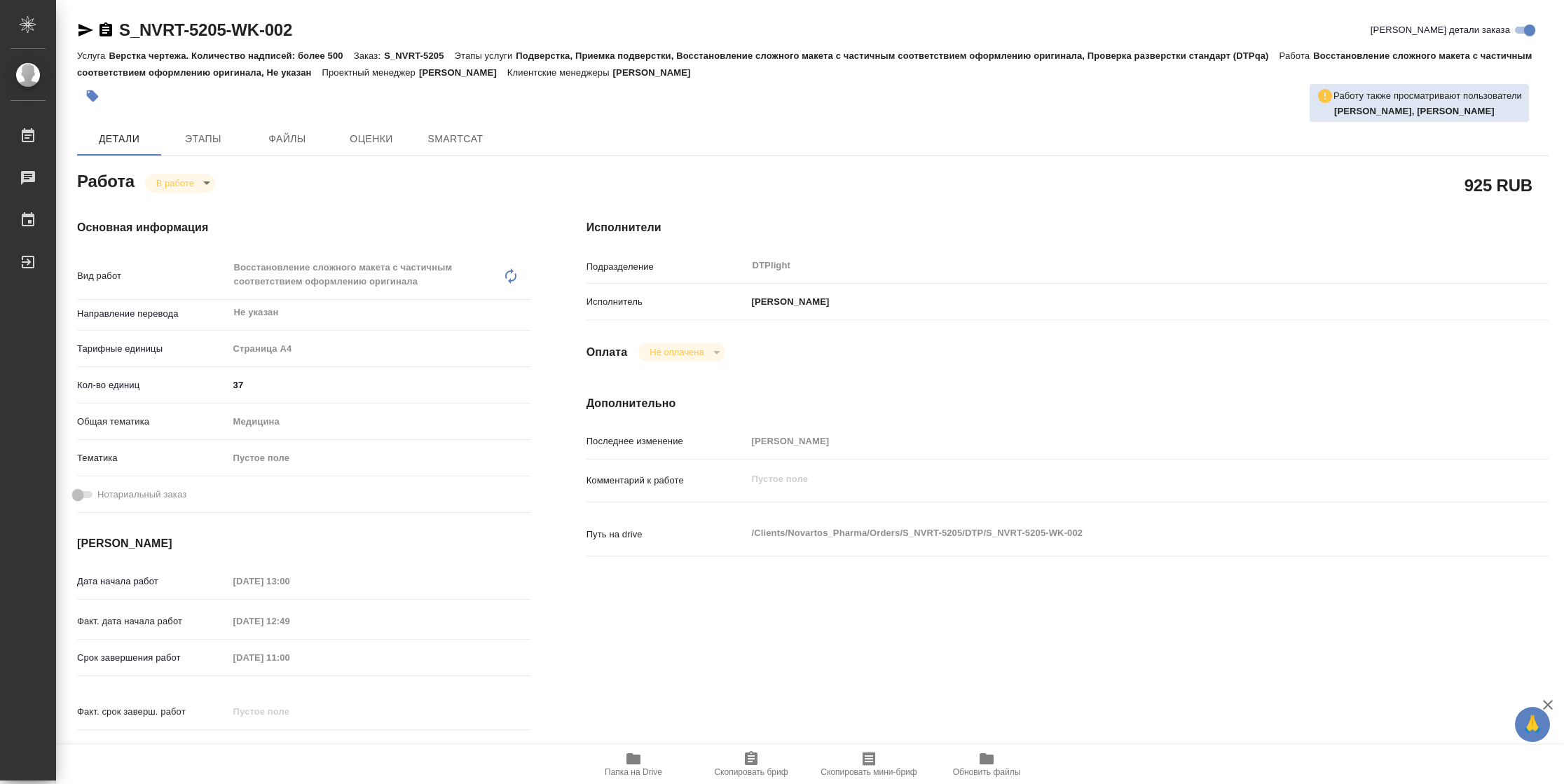
type textarea "x"
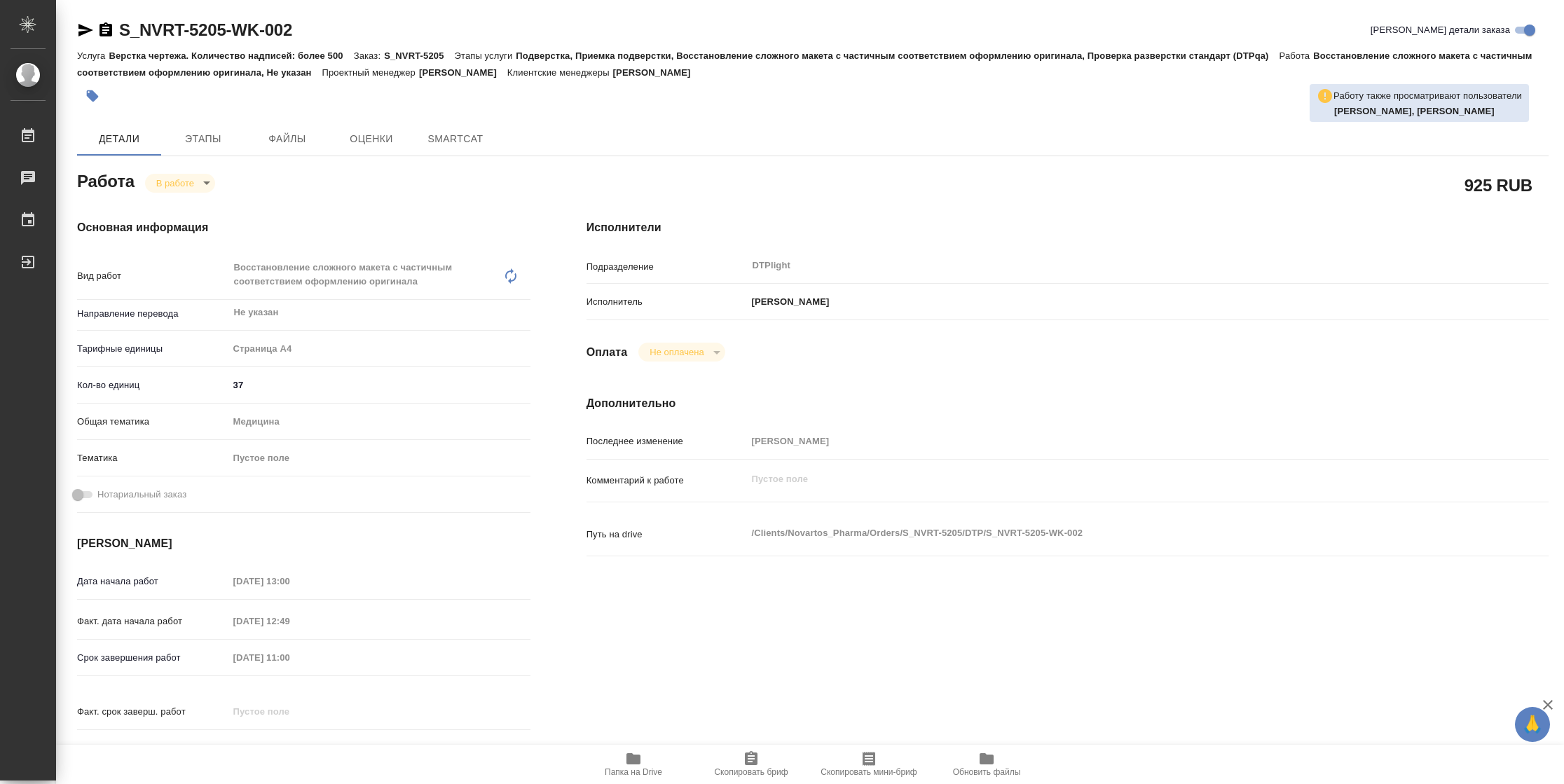
type textarea "x"
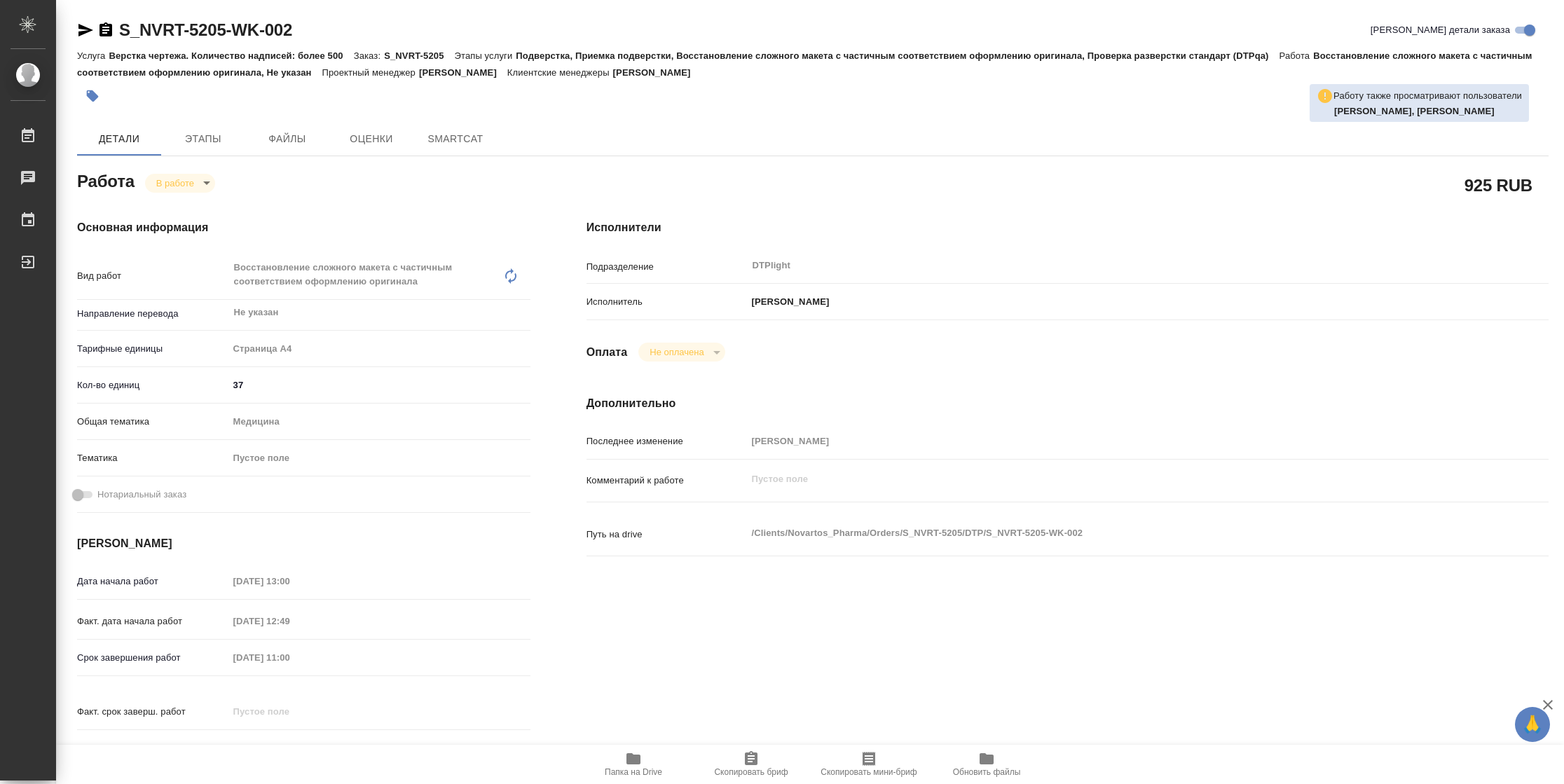
type textarea "x"
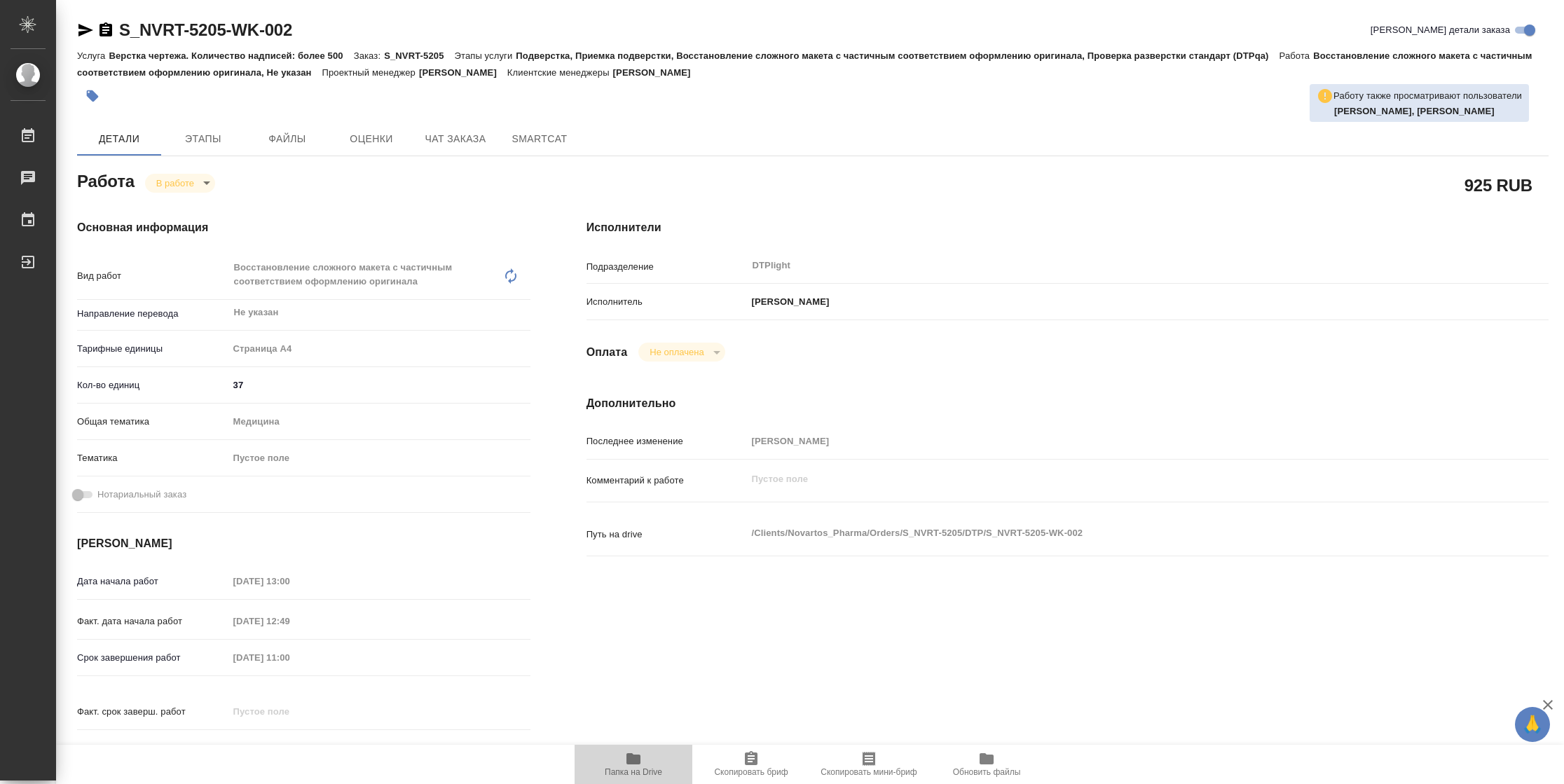
click at [637, 764] on icon "button" at bounding box center [634, 759] width 14 height 12
type textarea "x"
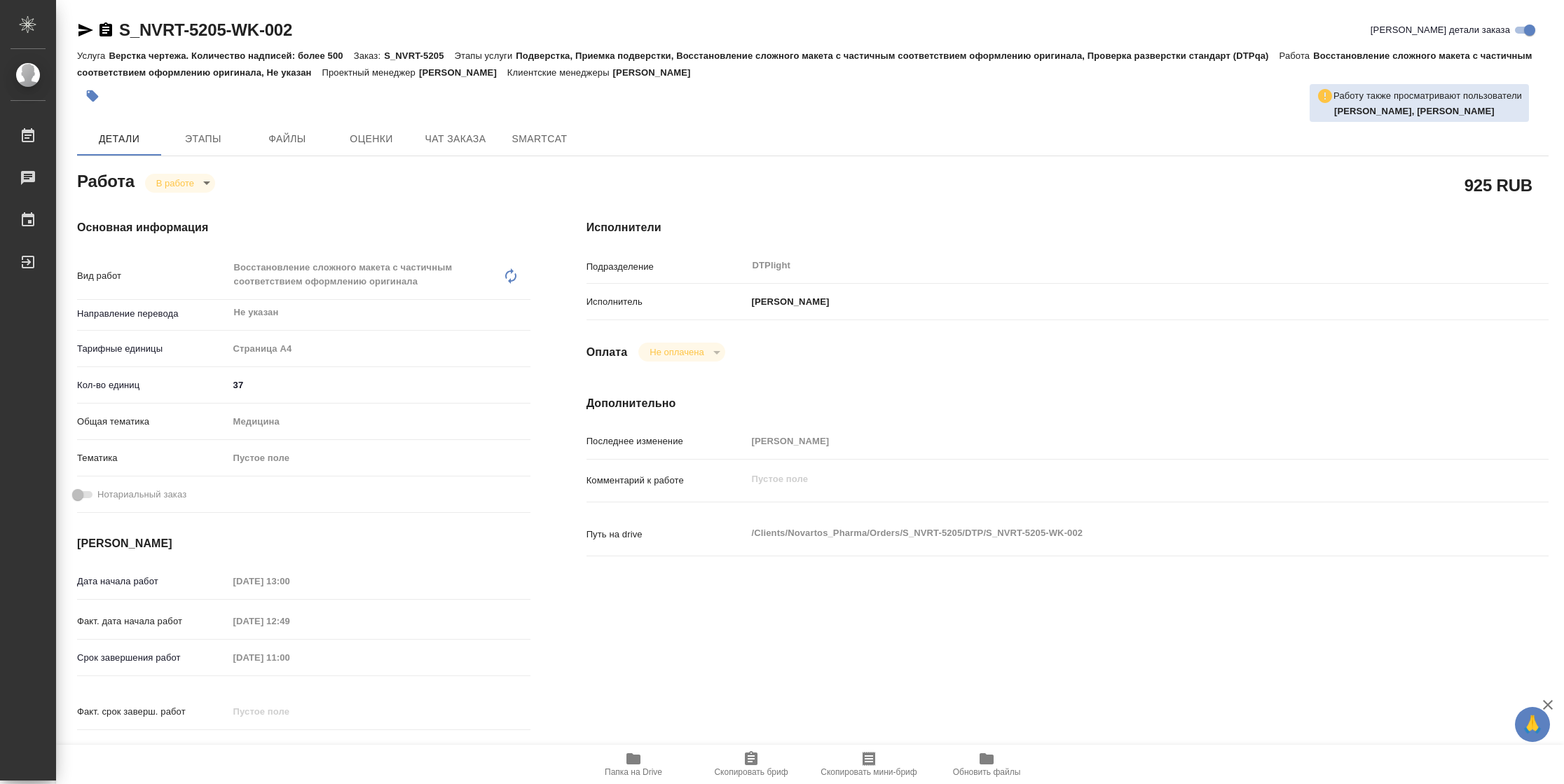
type textarea "x"
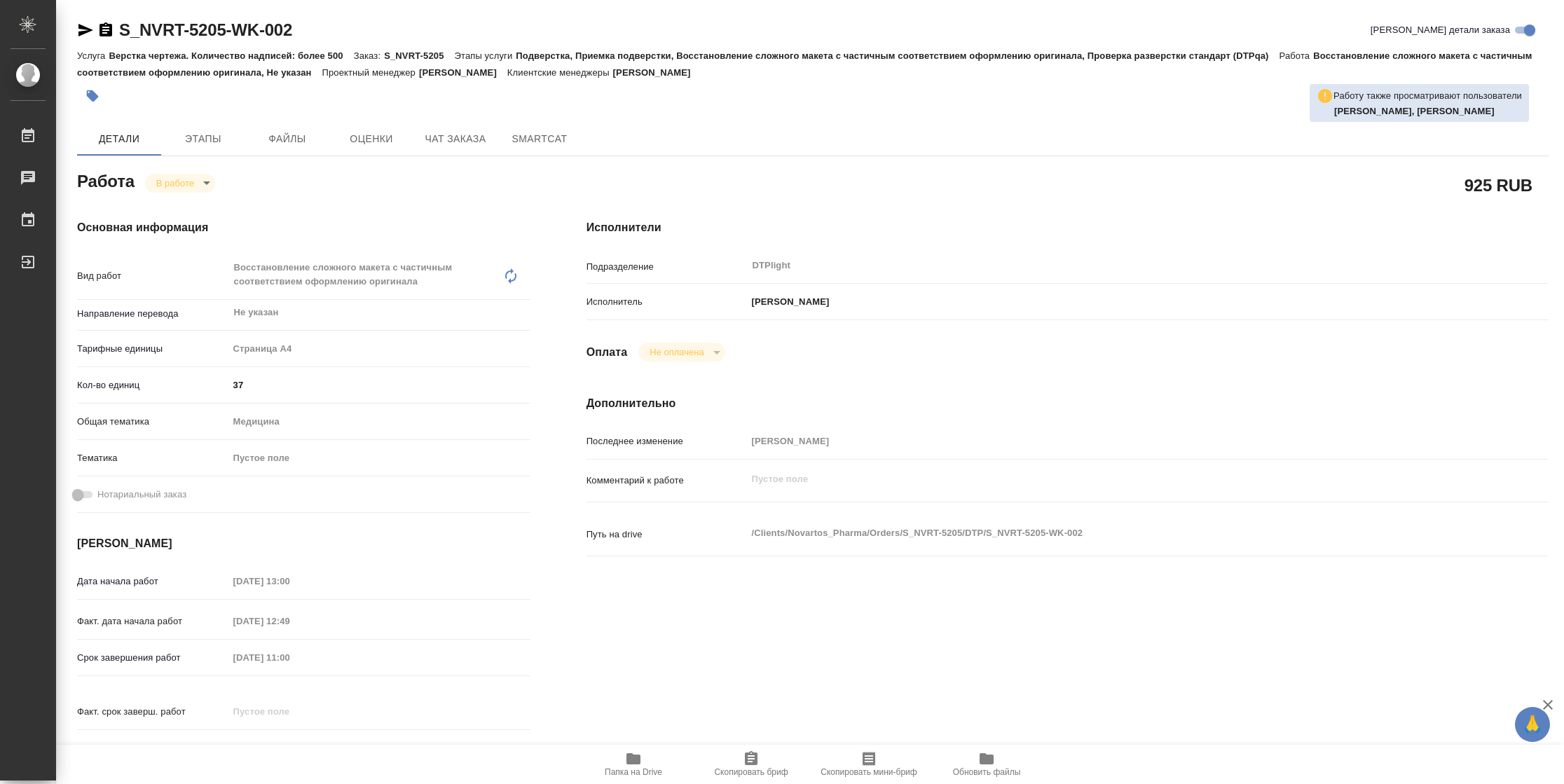
type textarea "x"
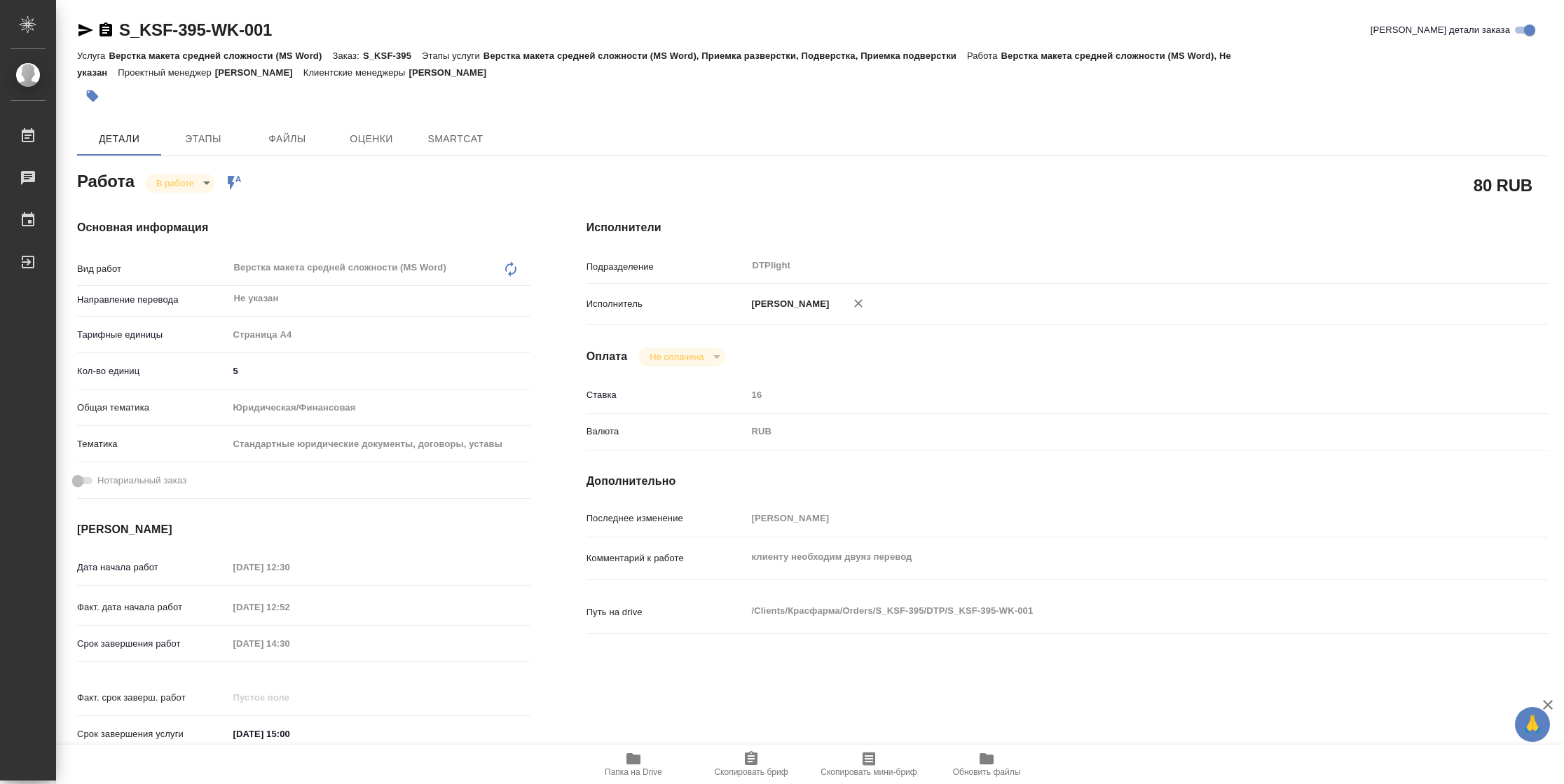
type textarea "x"
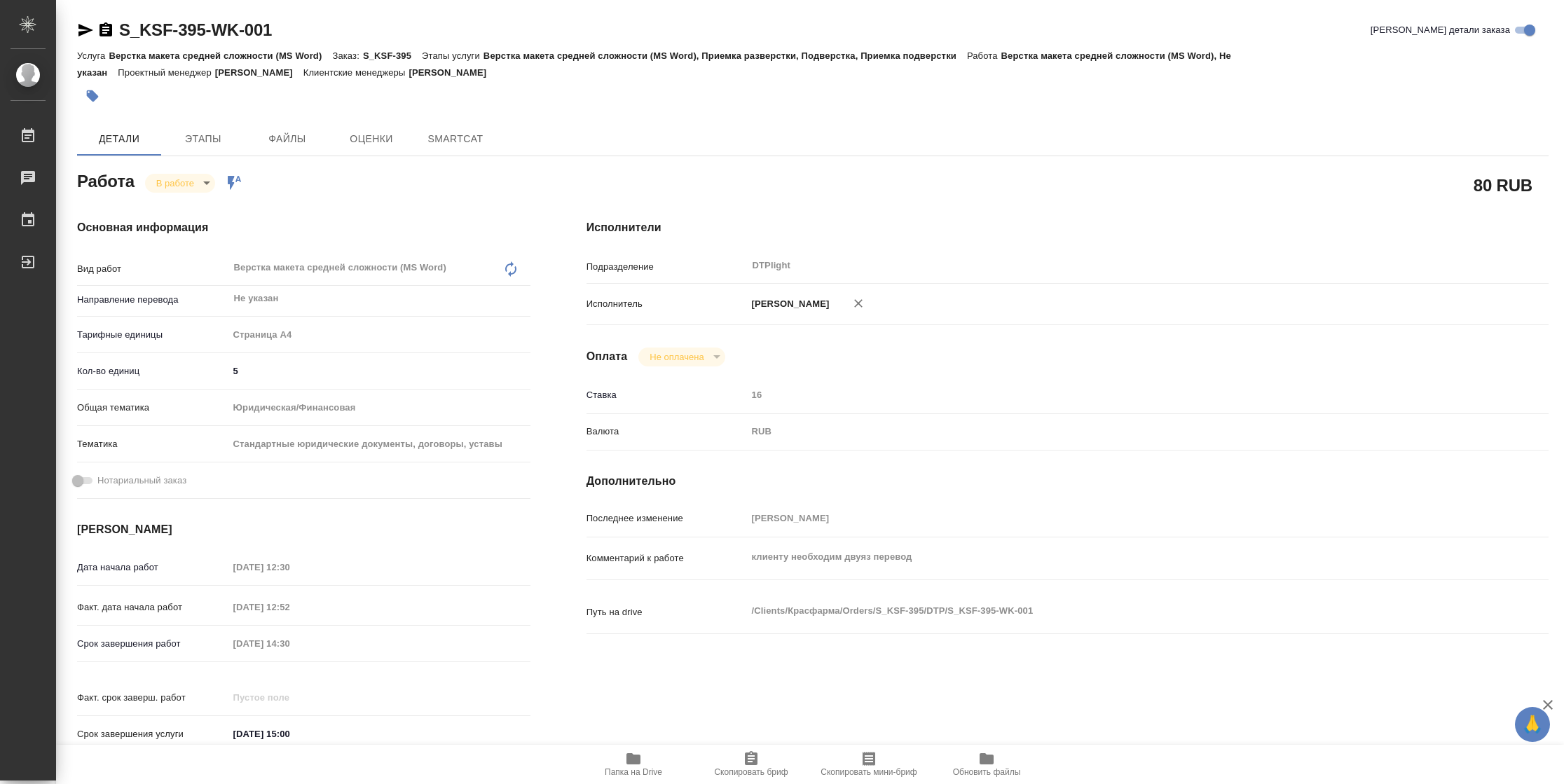
type textarea "x"
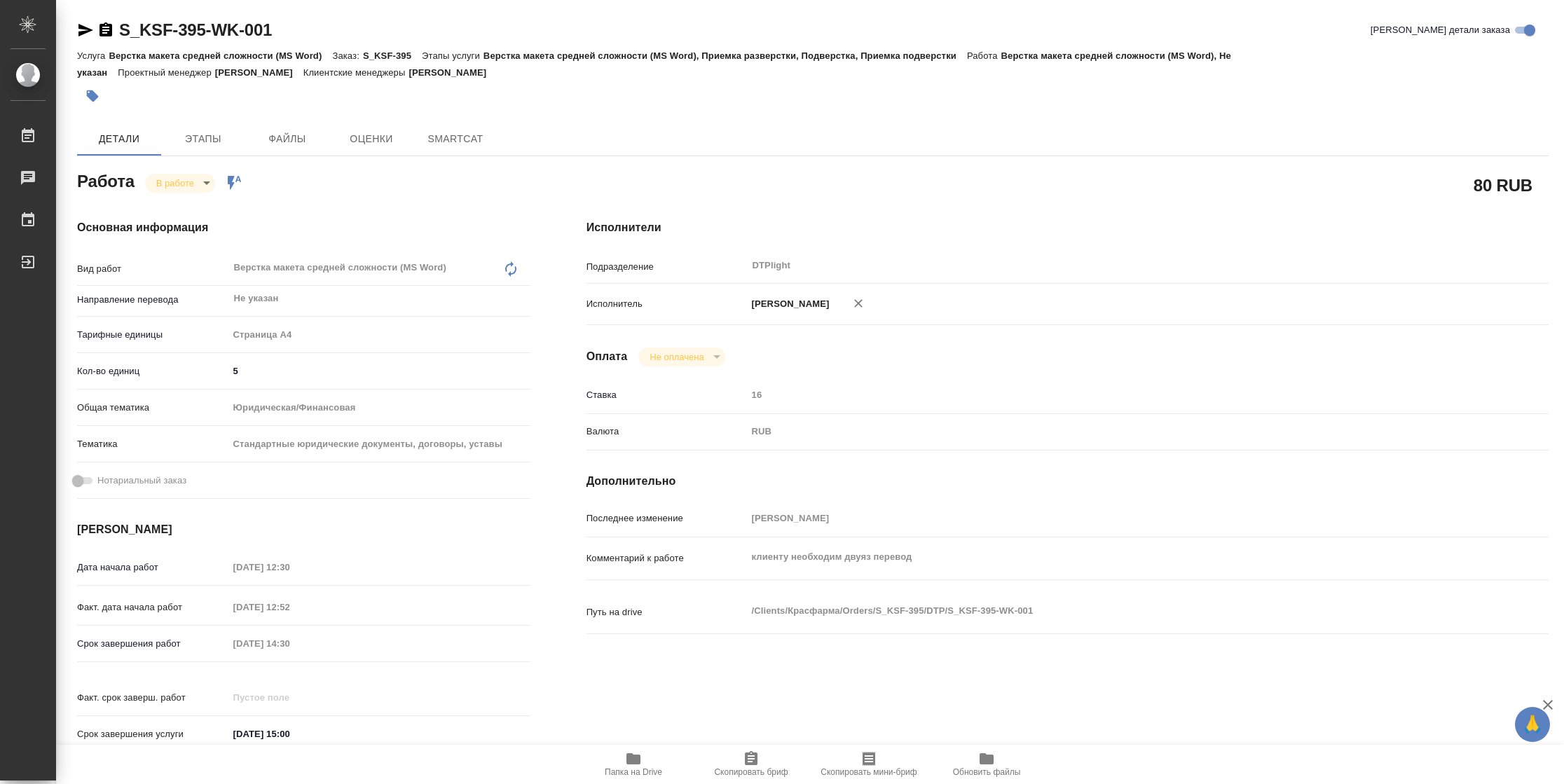
type textarea "x"
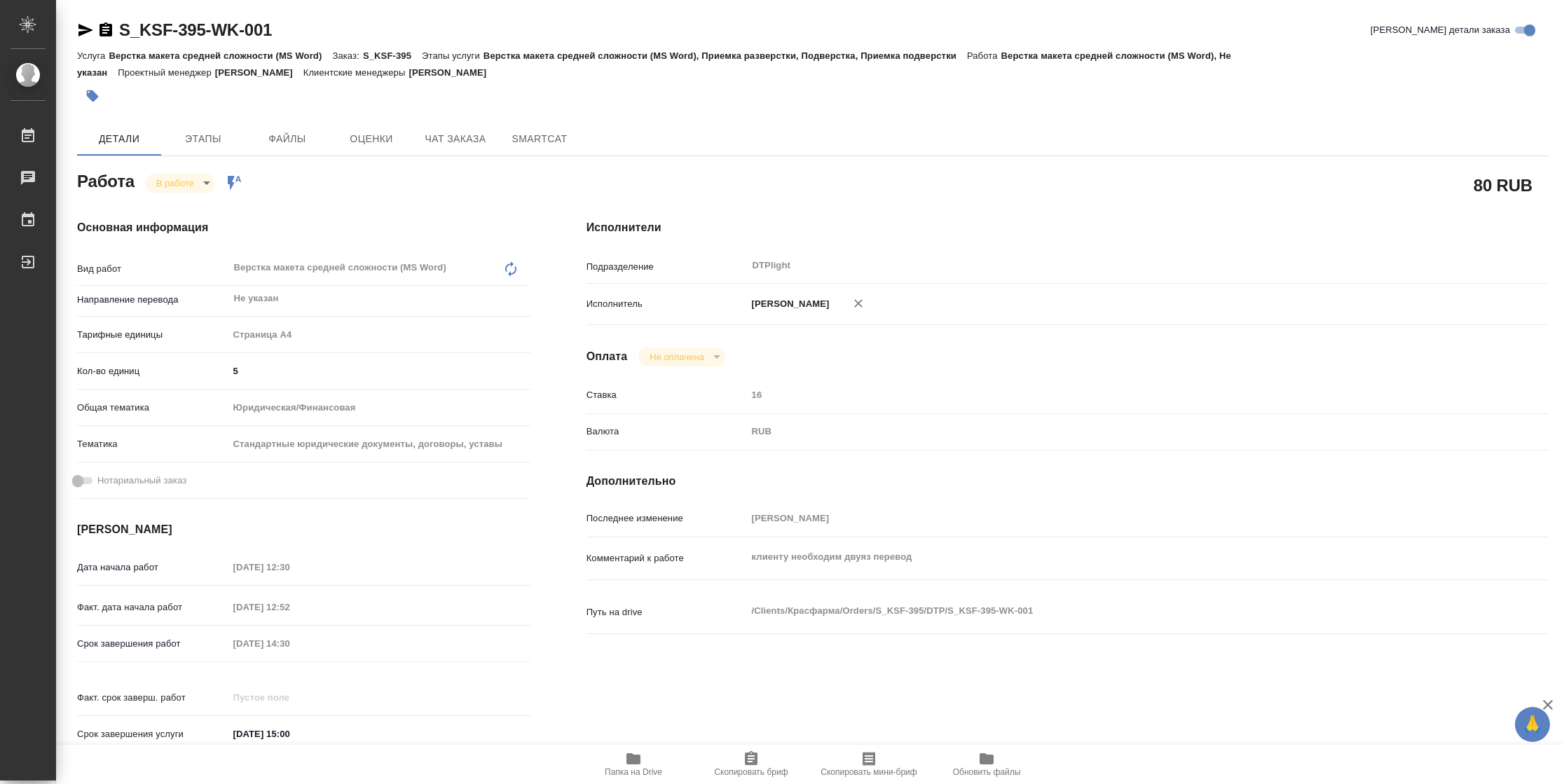
type textarea "x"
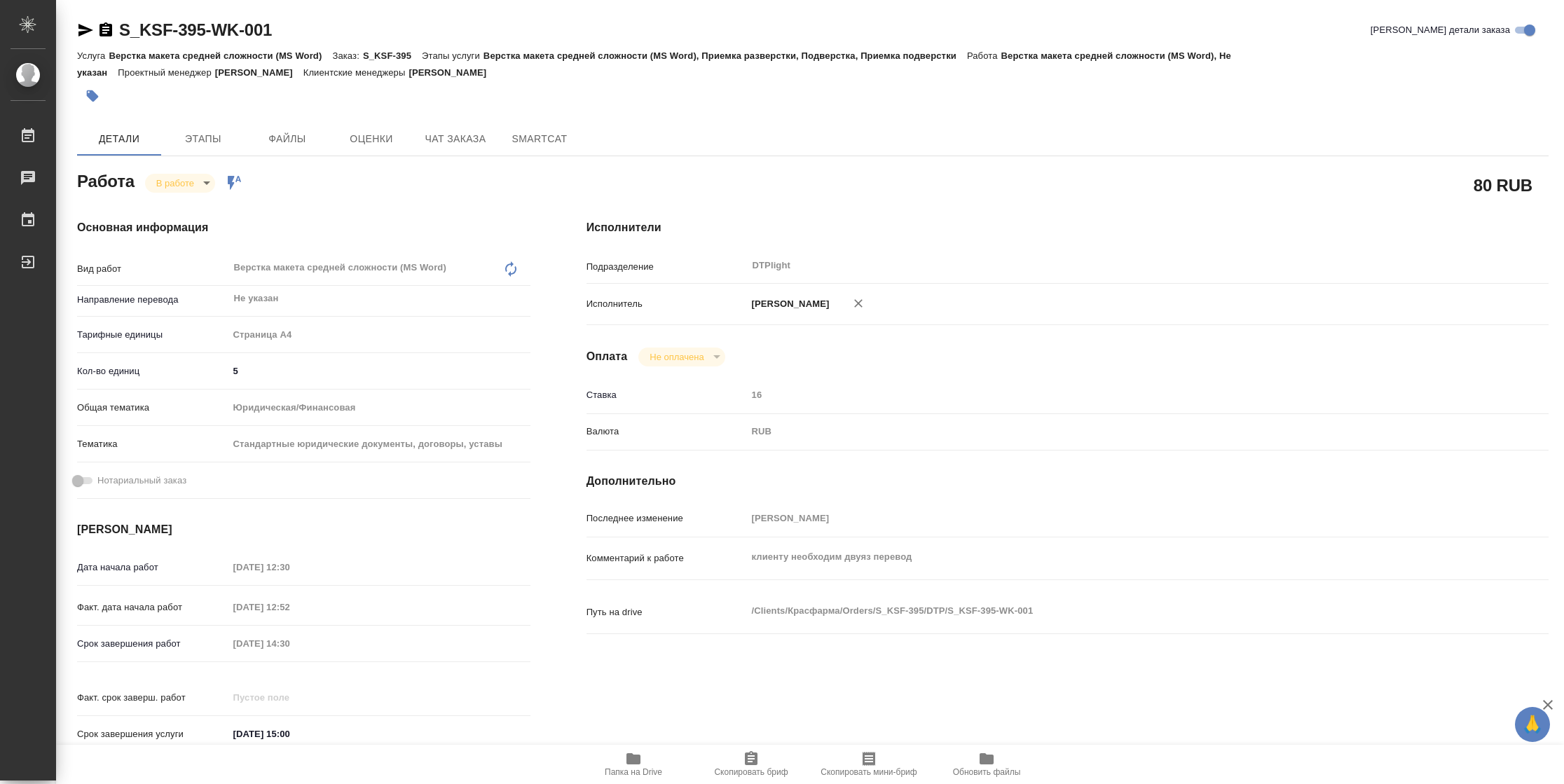
click at [666, 764] on span "Папка на Drive" at bounding box center [634, 763] width 101 height 26
type textarea "x"
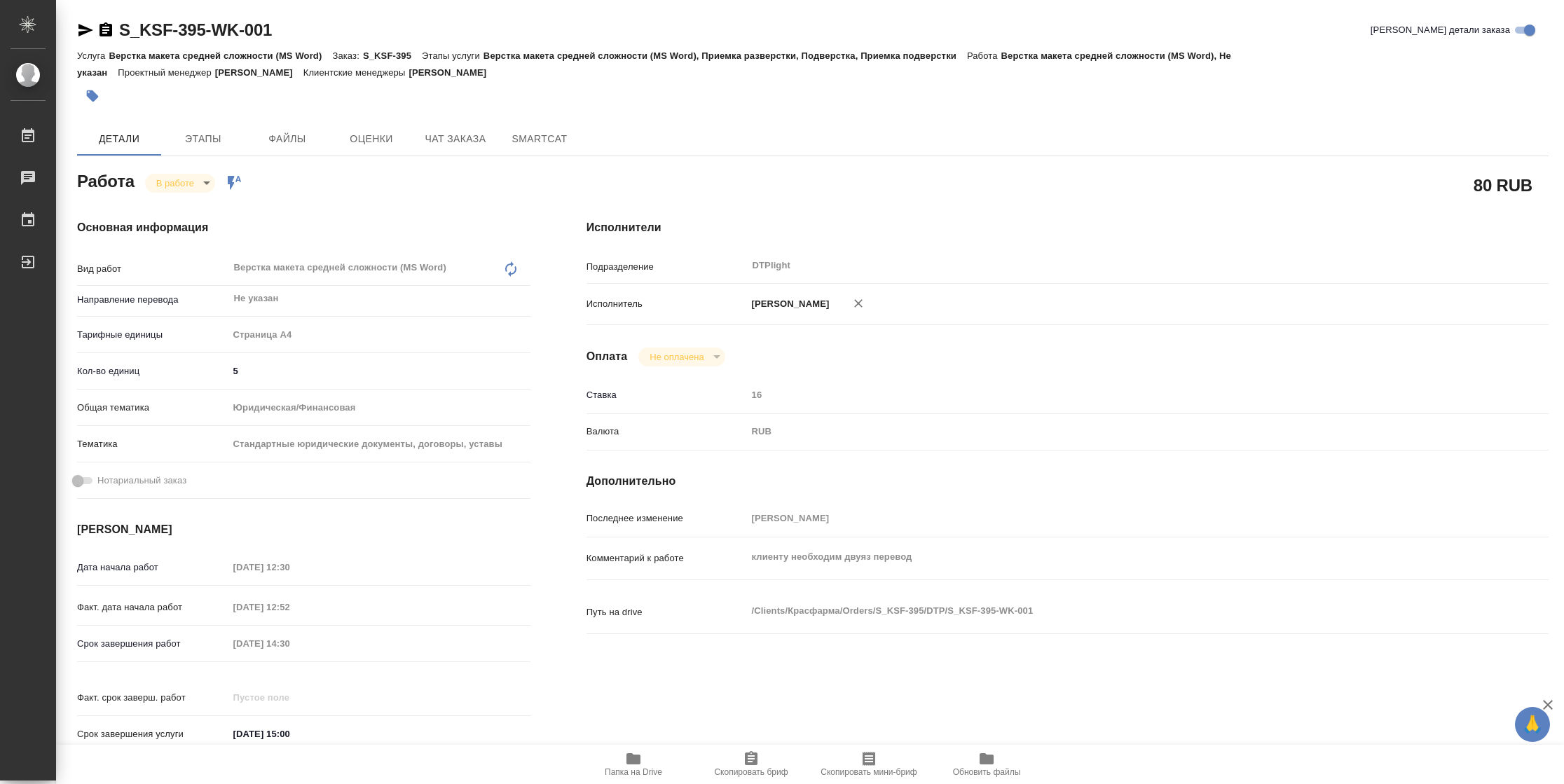
type textarea "x"
